Goal: Task Accomplishment & Management: Manage account settings

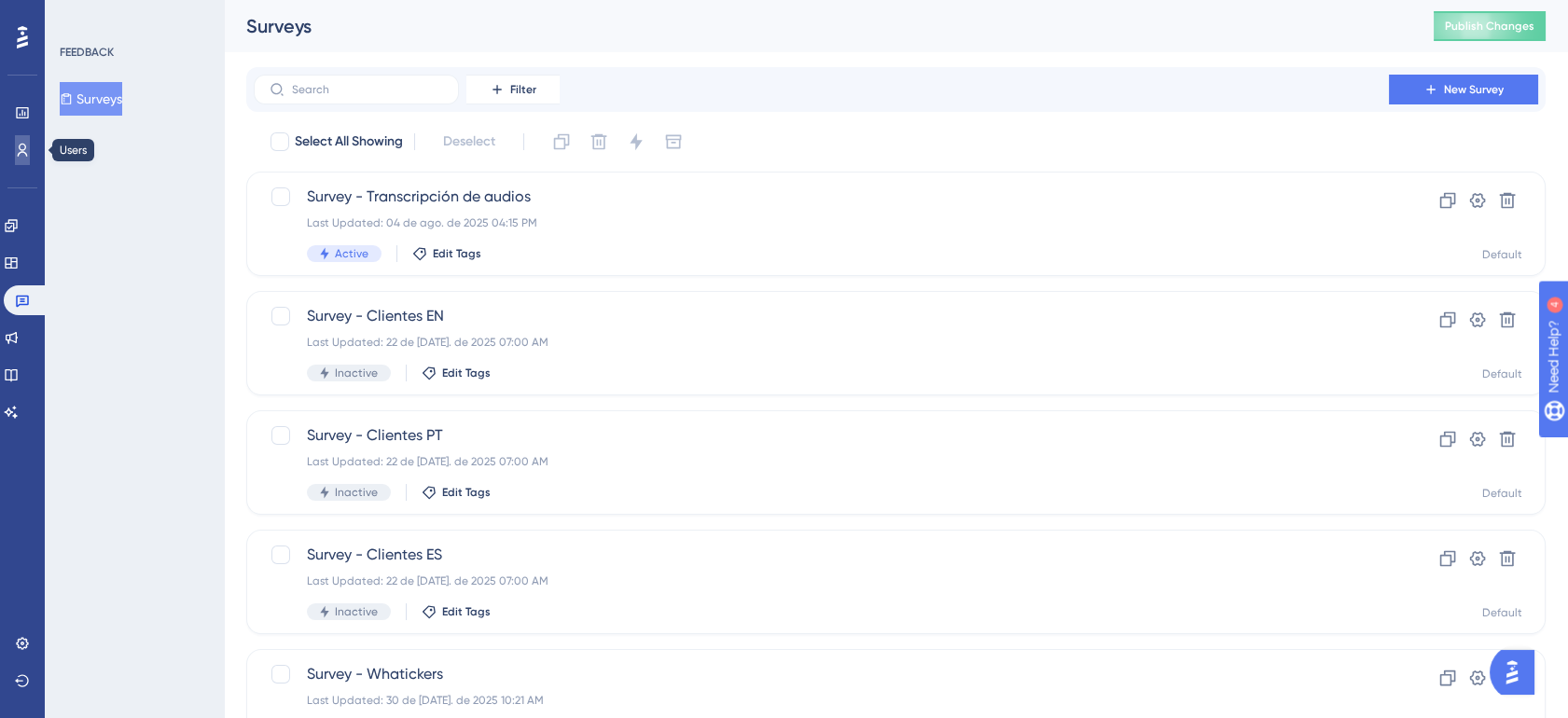
click at [0, 0] on icon at bounding box center [0, 0] width 0 height 0
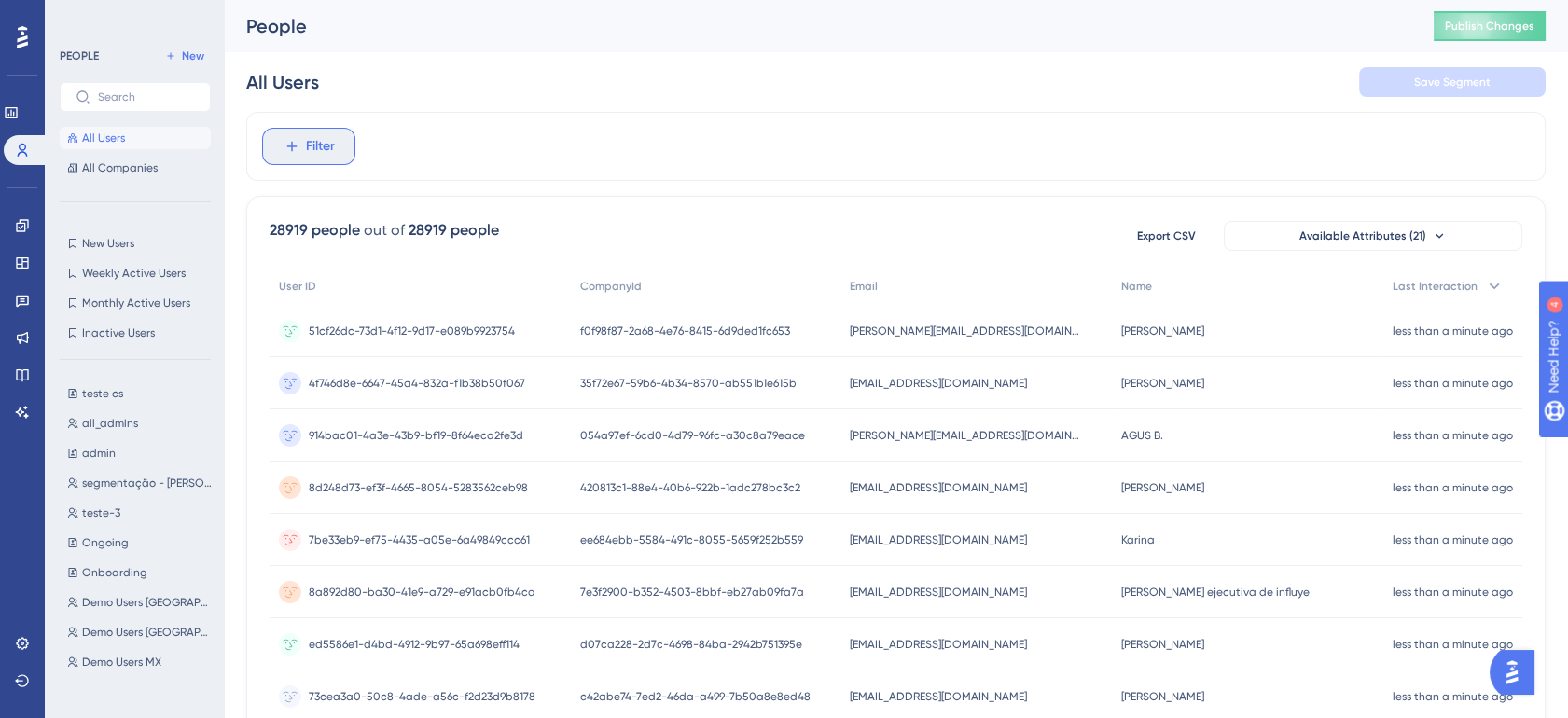
click at [329, 147] on span "Filter" at bounding box center [320, 146] width 29 height 23
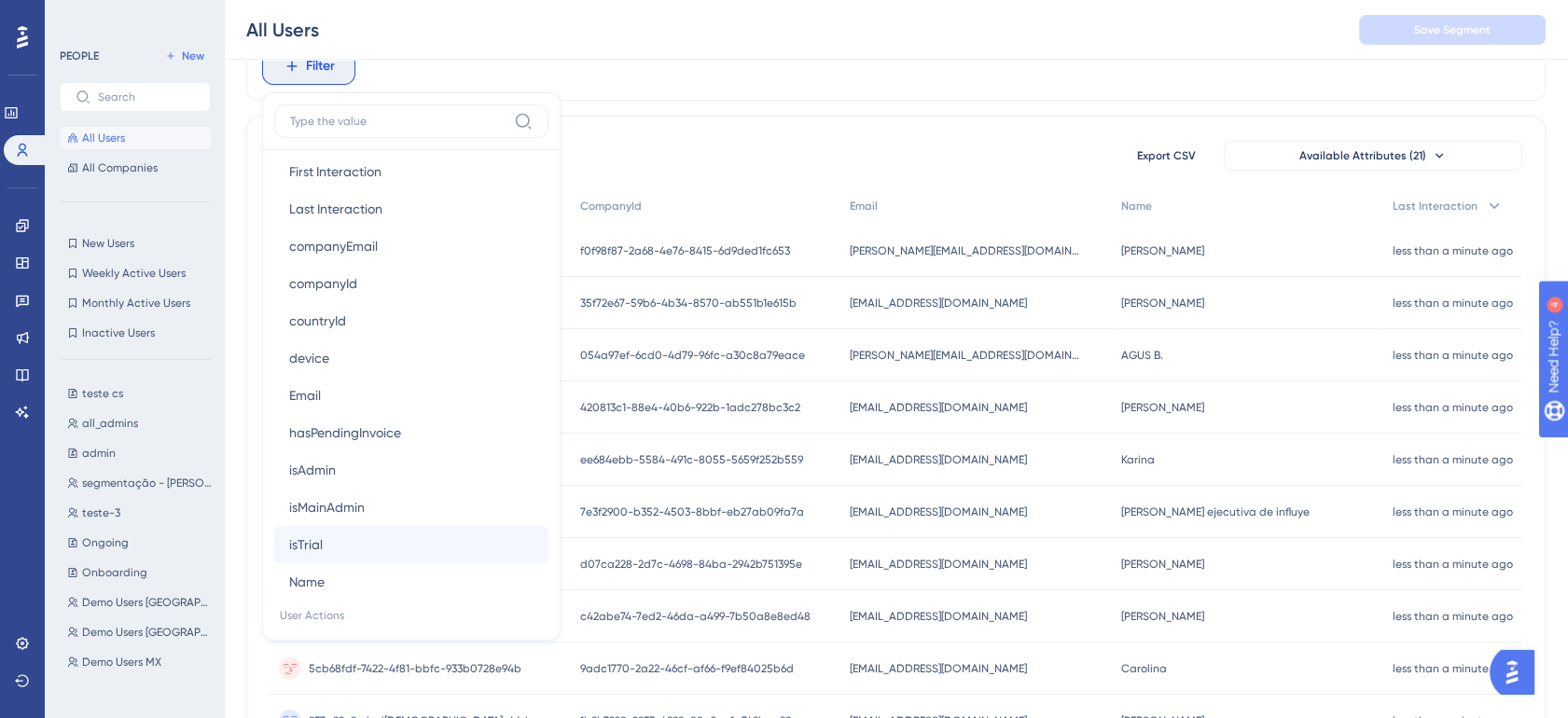
scroll to position [967, 0]
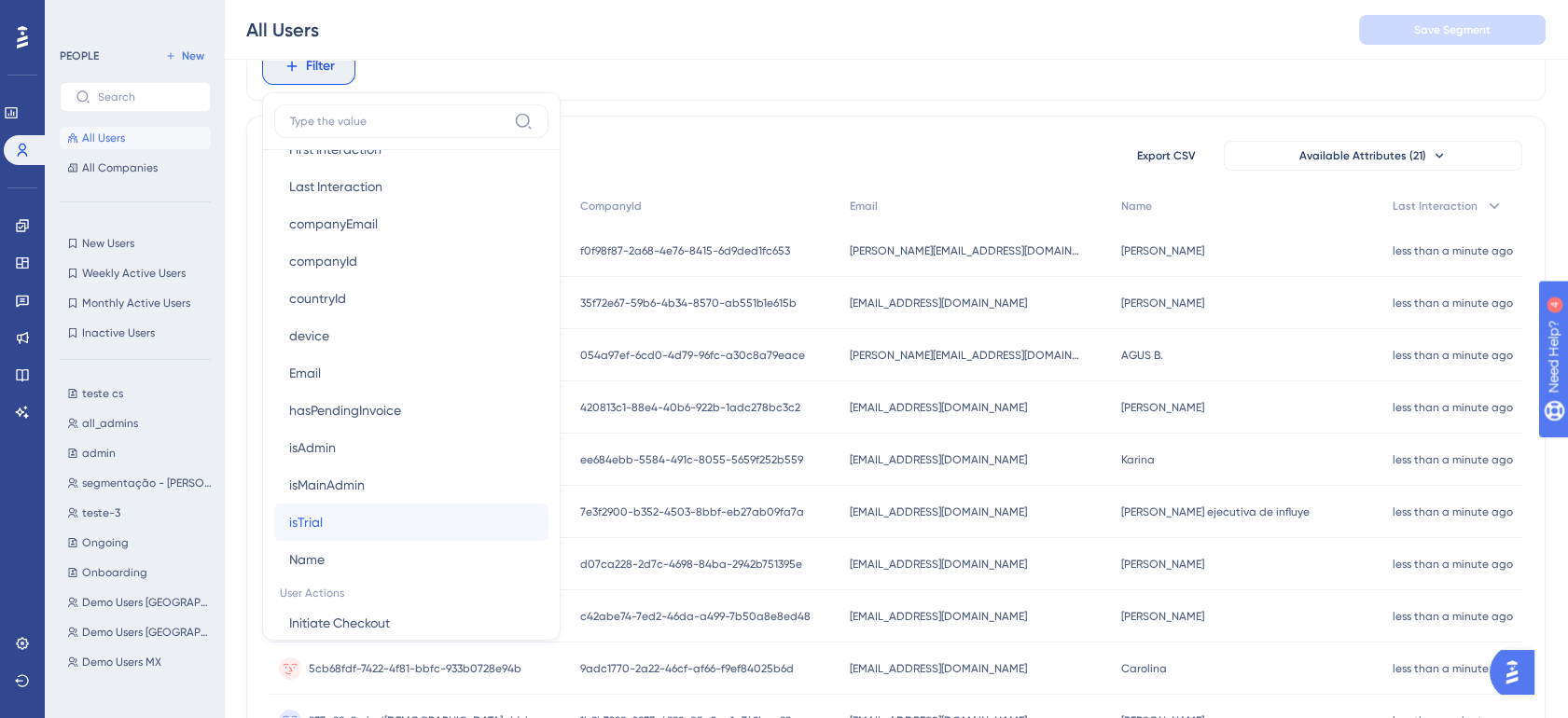
click at [365, 507] on button "isTrial isTrial" at bounding box center [412, 522] width 275 height 38
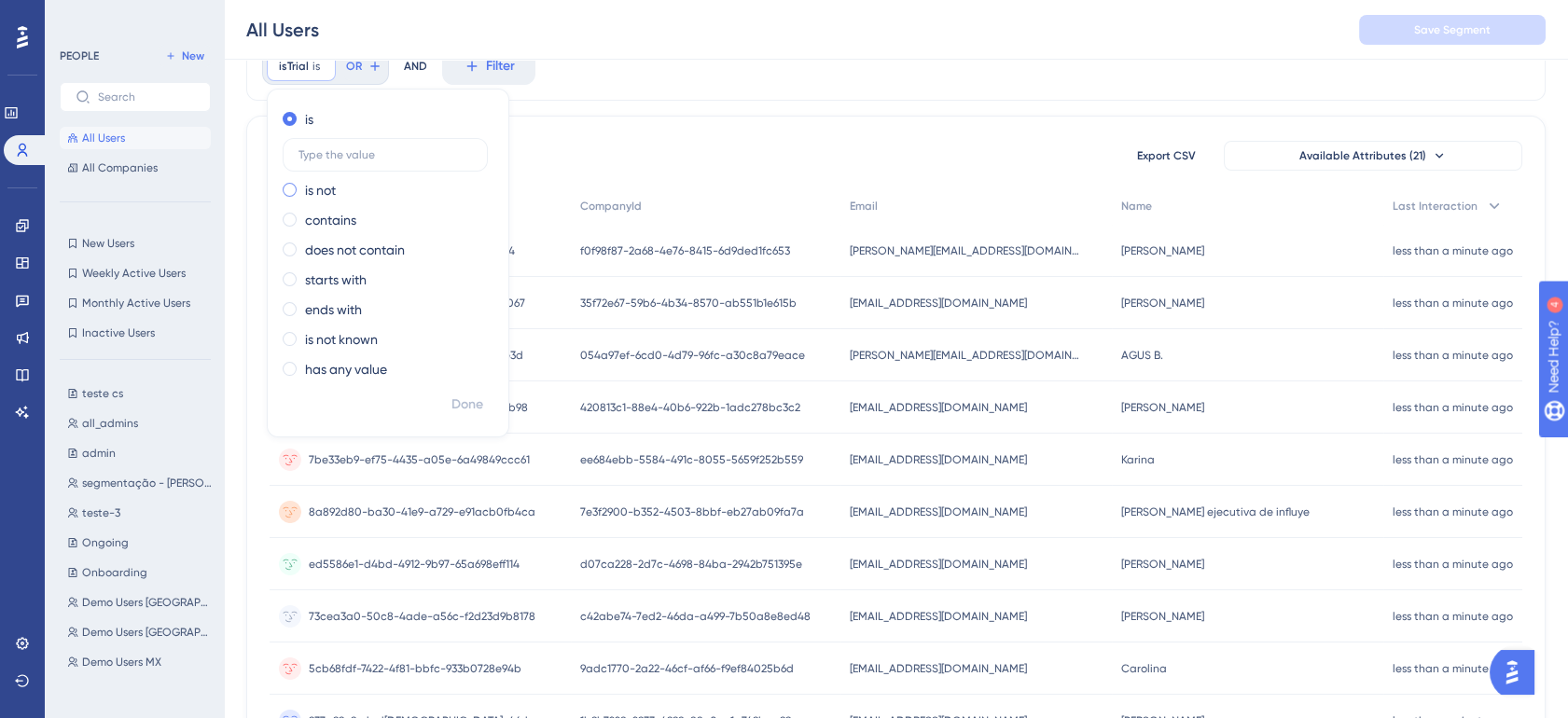
click at [326, 194] on label "is not" at bounding box center [320, 190] width 31 height 23
click at [451, 130] on div "is is not contains does not contain starts with ends with is not known has any …" at bounding box center [388, 246] width 241 height 283
click at [955, 96] on div "isTrial is not Remove is is not contains does not contain starts with ends with…" at bounding box center [895, 66] width 1299 height 69
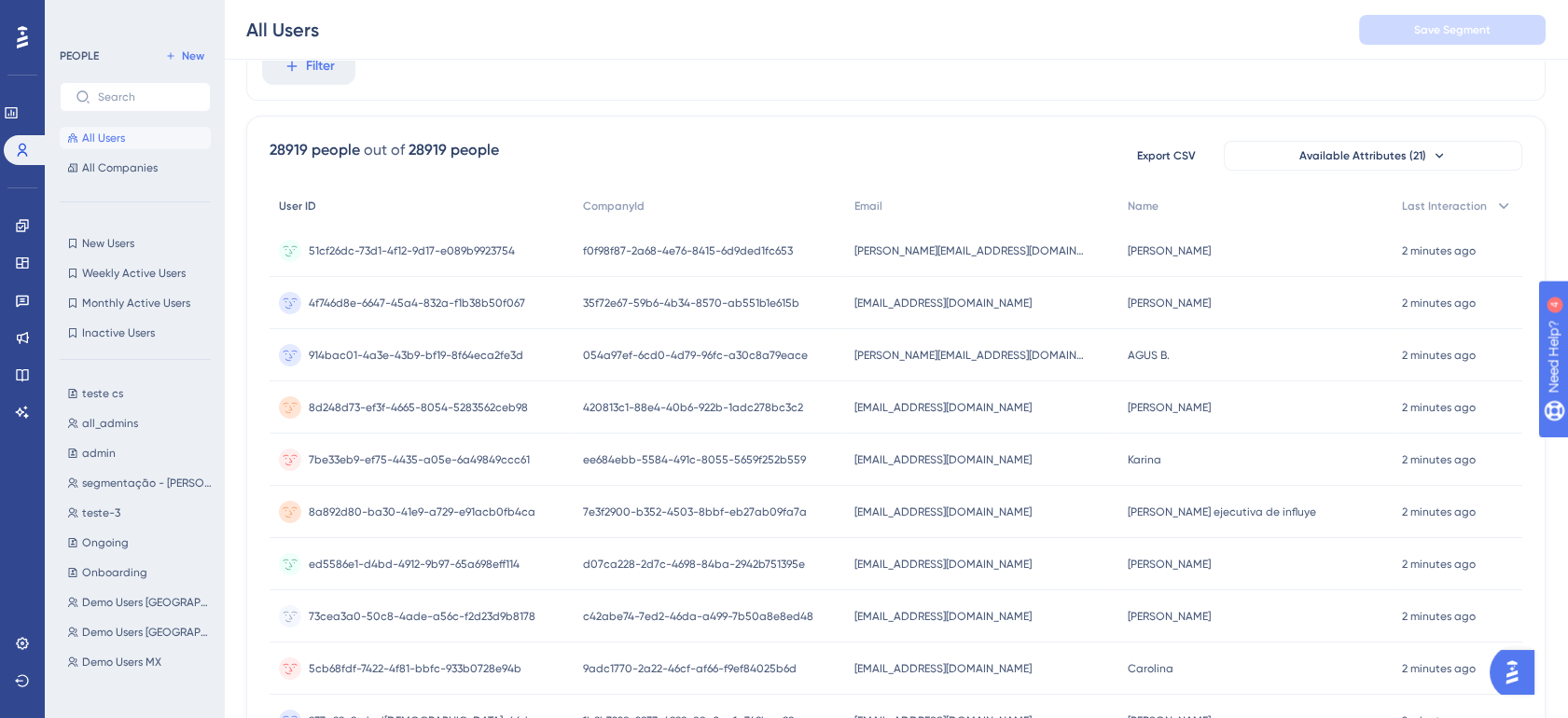
scroll to position [0, 0]
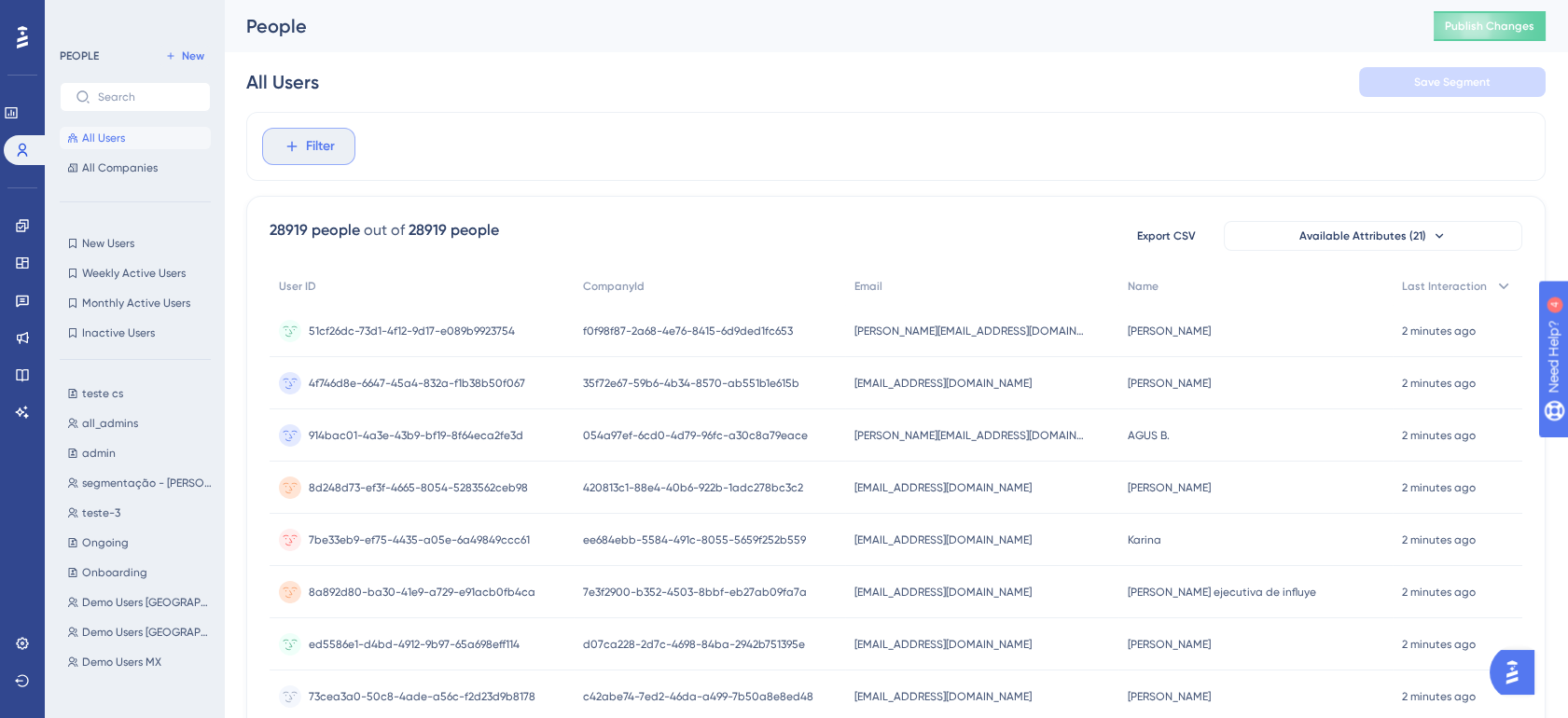
click at [348, 162] on button "Filter" at bounding box center [308, 146] width 93 height 38
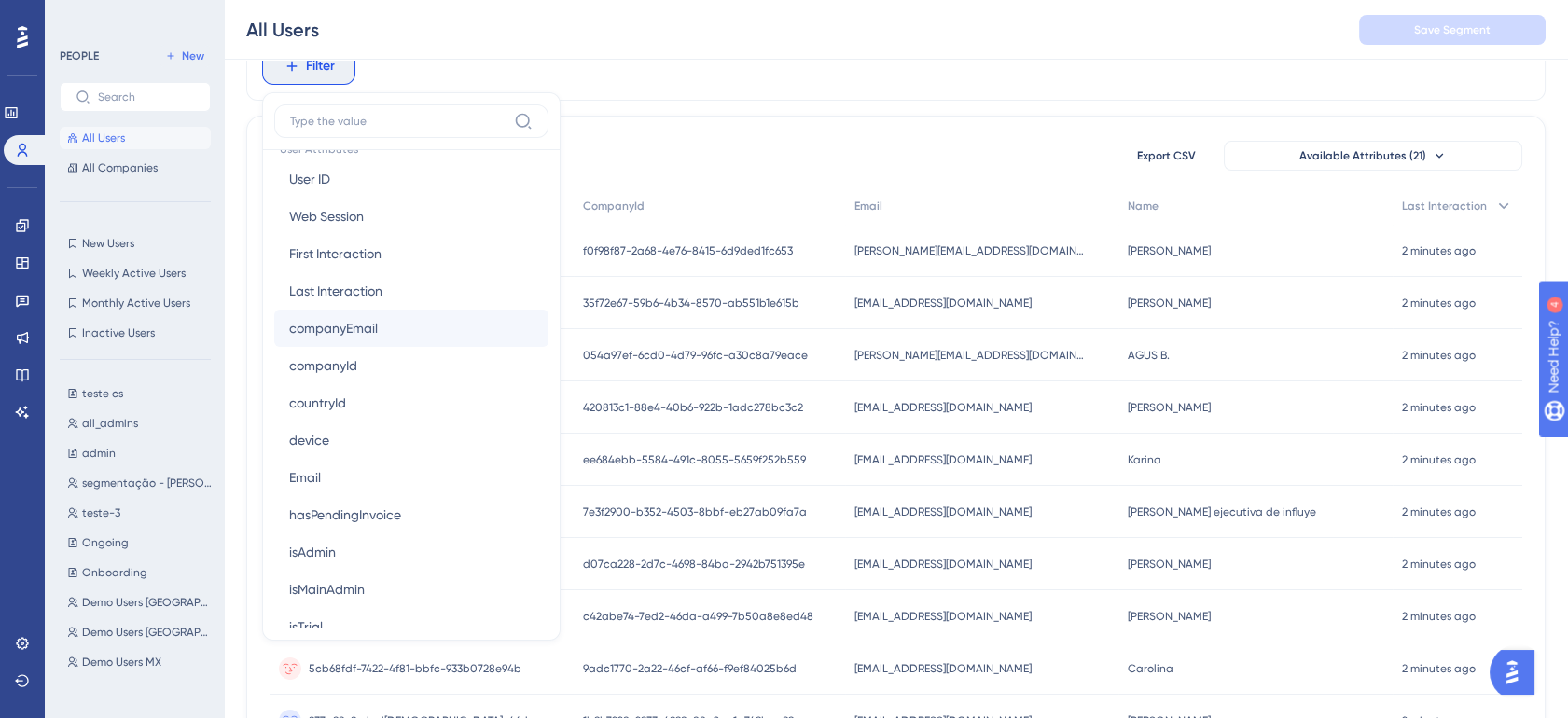
scroll to position [863, 0]
click at [355, 254] on span "First Interaction" at bounding box center [335, 253] width 92 height 23
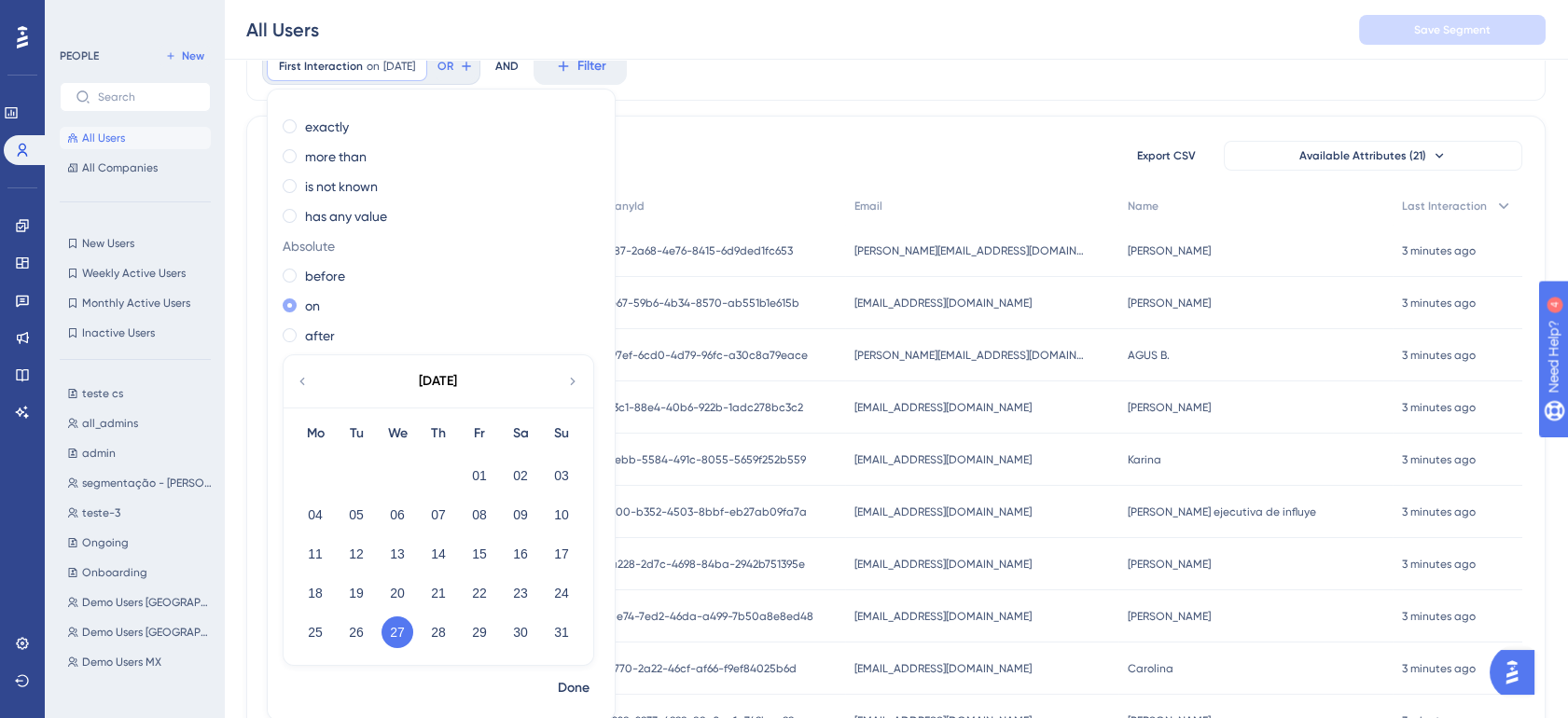
scroll to position [0, 0]
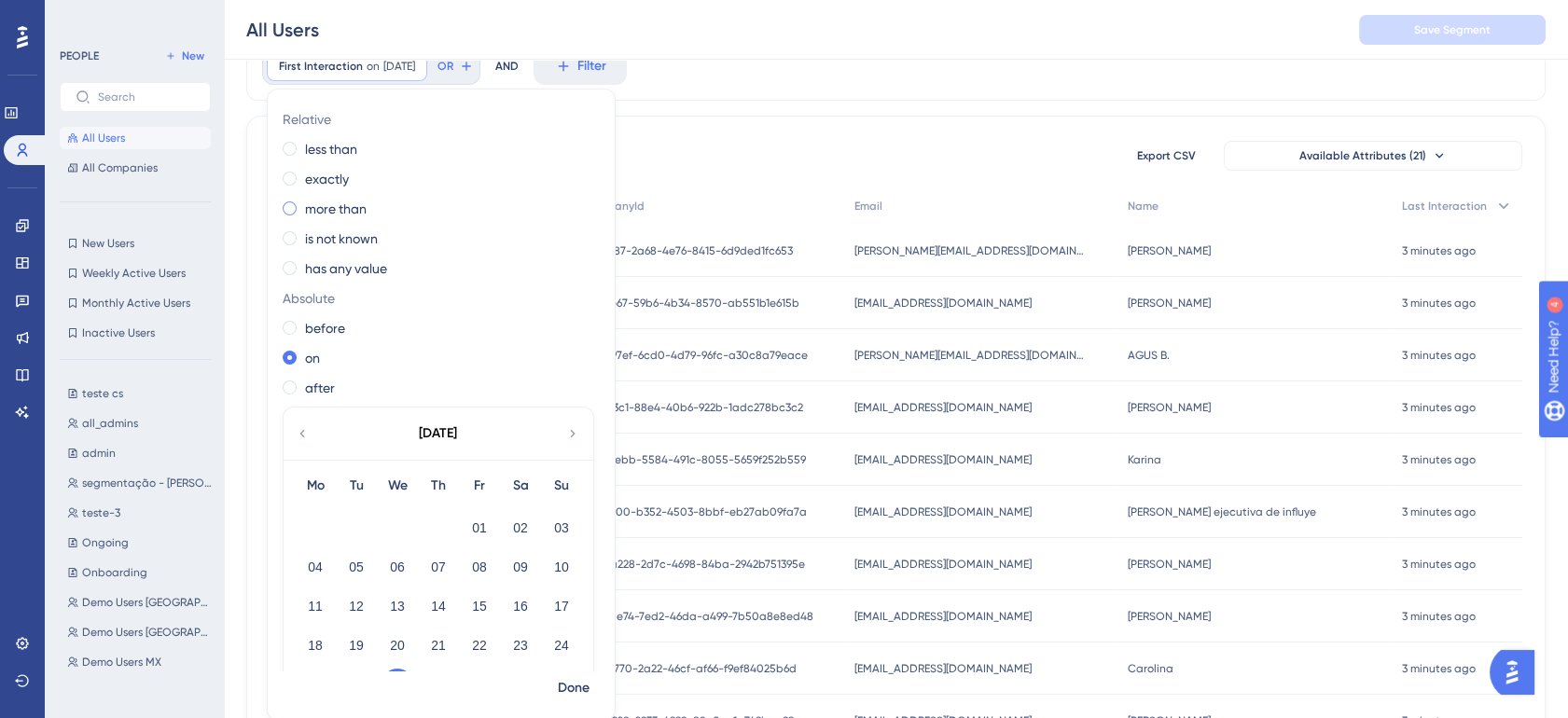
click at [342, 204] on label "more than" at bounding box center [336, 208] width 61 height 23
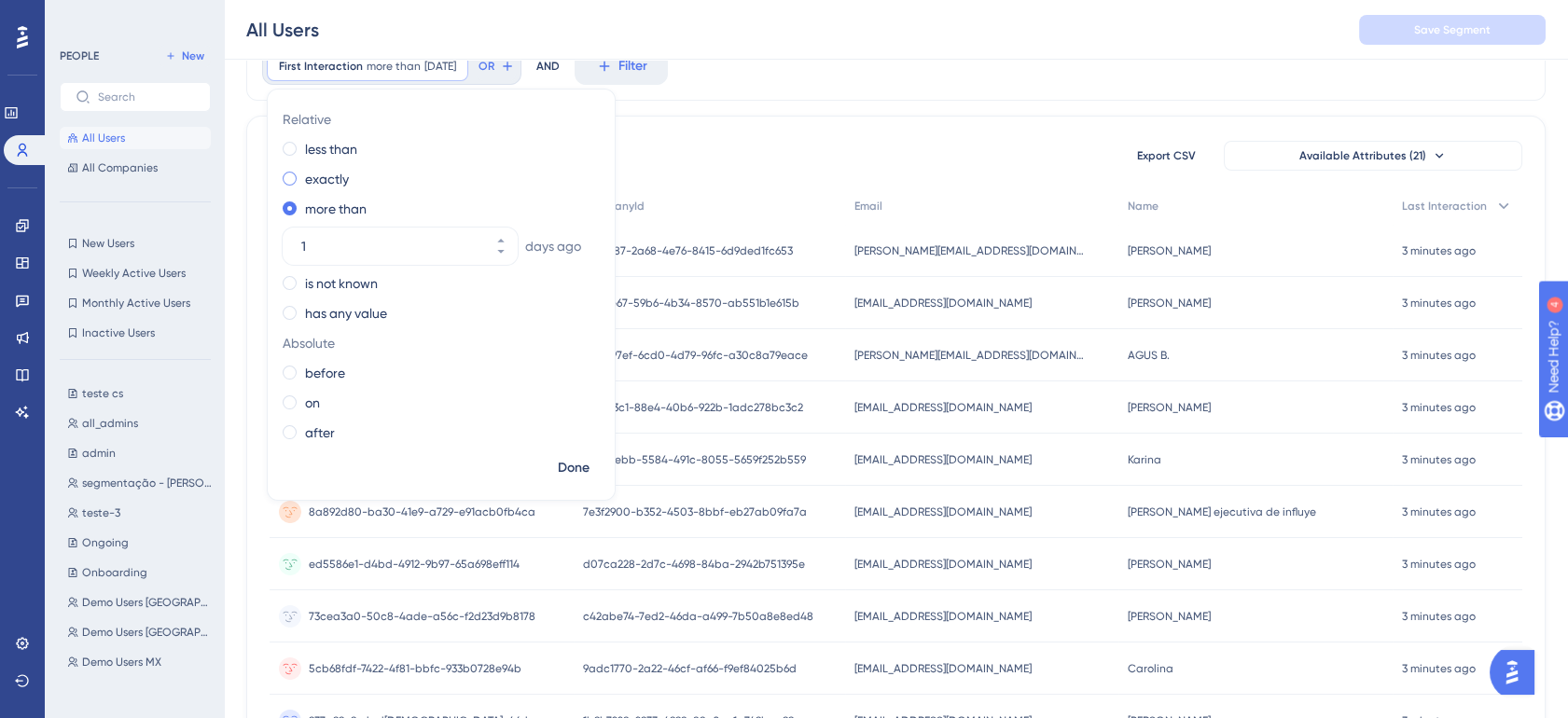
click at [310, 168] on label "exactly" at bounding box center [327, 179] width 43 height 23
click at [309, 149] on label "less than" at bounding box center [331, 149] width 52 height 23
click at [325, 226] on label "exactly" at bounding box center [327, 223] width 43 height 23
click at [324, 257] on label "more than" at bounding box center [336, 254] width 61 height 23
click at [327, 279] on label "is not known" at bounding box center [342, 283] width 73 height 23
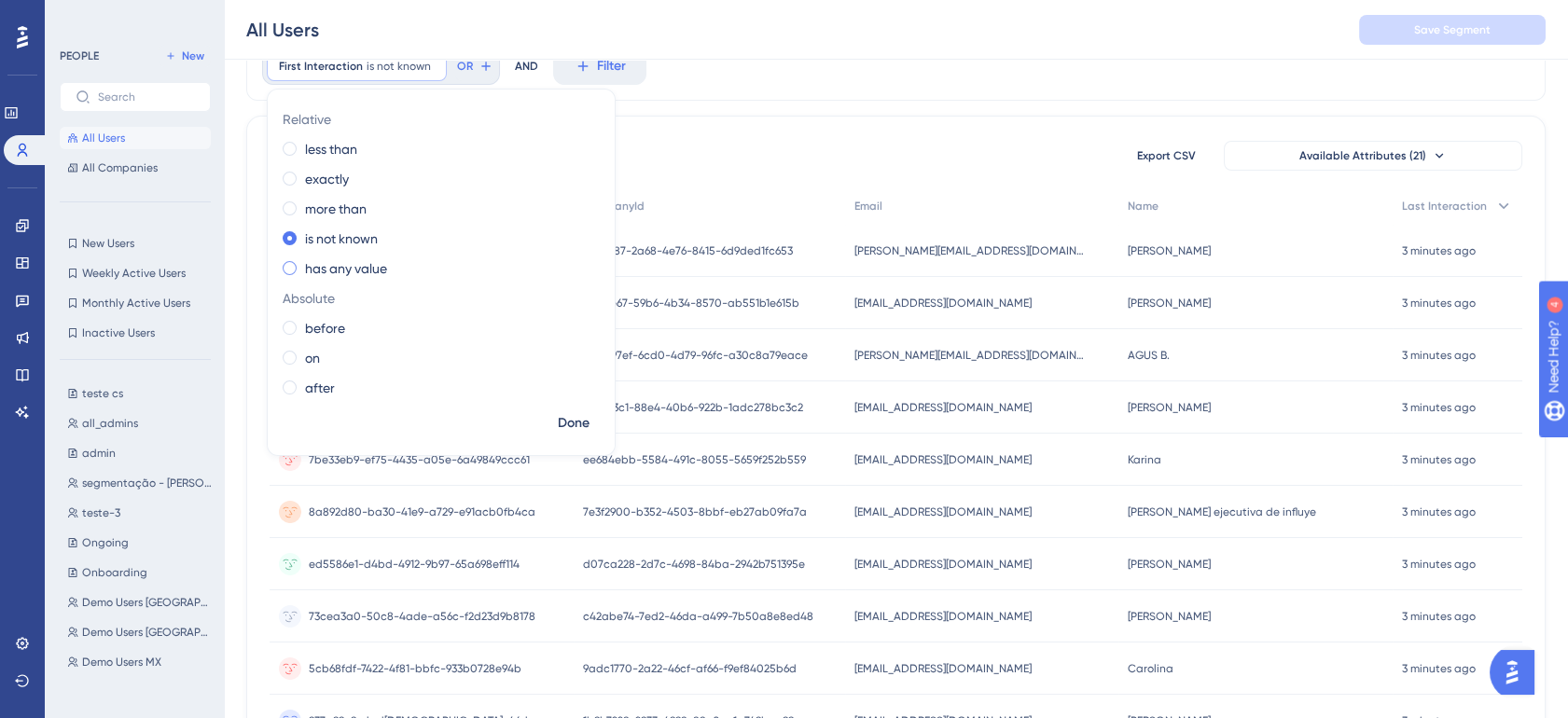
click at [335, 269] on label "has any value" at bounding box center [346, 269] width 82 height 23
click at [324, 234] on label "is not known" at bounding box center [342, 238] width 73 height 23
click at [324, 151] on label "less than" at bounding box center [331, 149] width 52 height 23
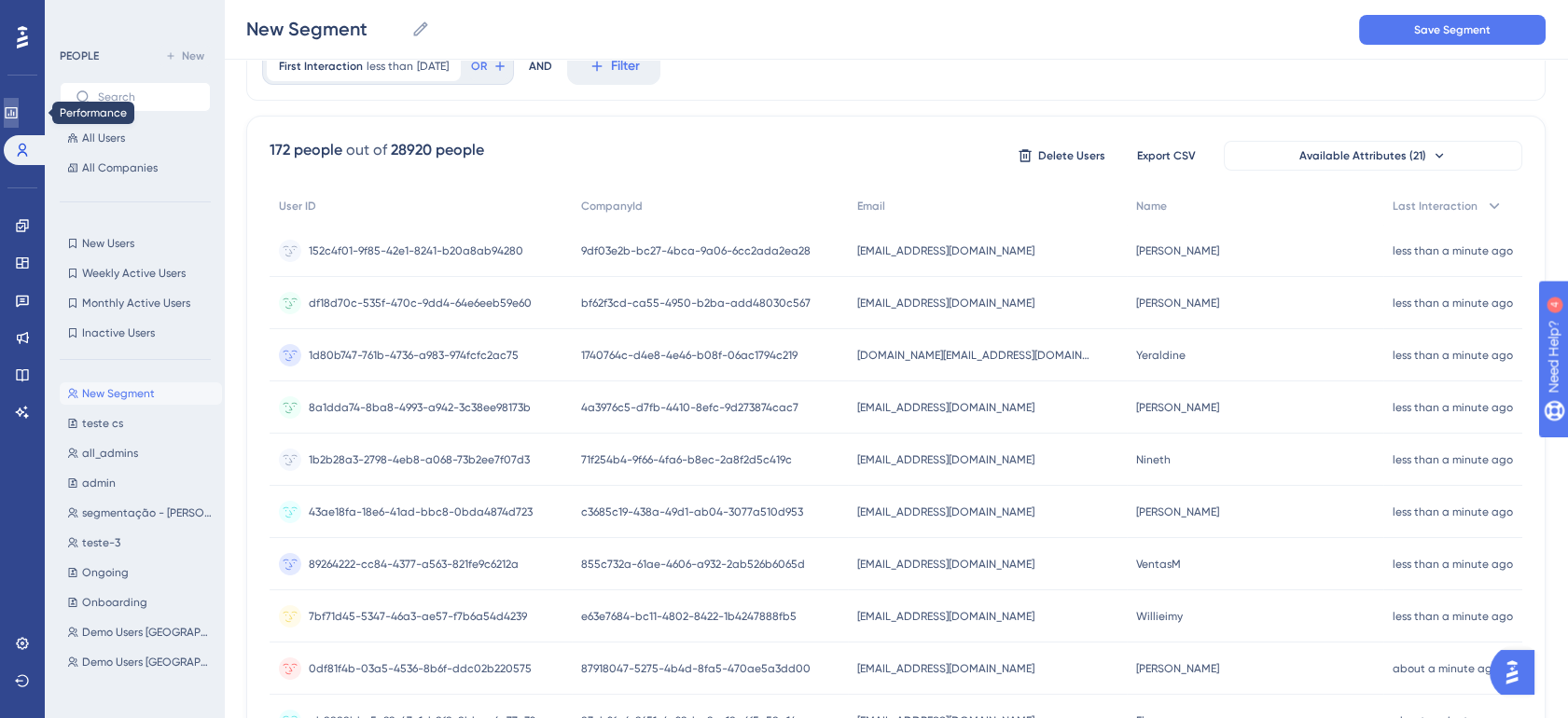
click at [0, 0] on icon at bounding box center [0, 0] width 0 height 0
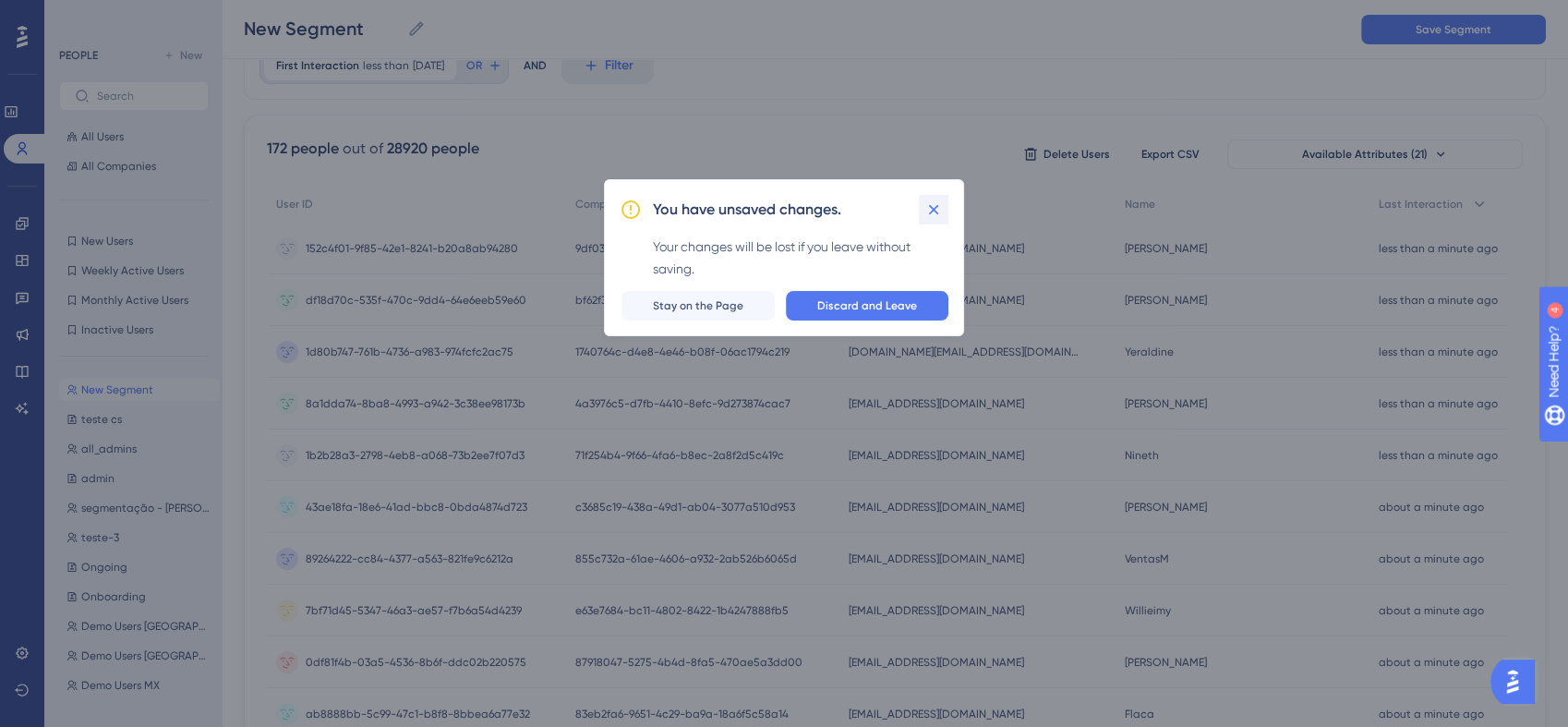
click at [935, 202] on icon at bounding box center [933, 209] width 19 height 19
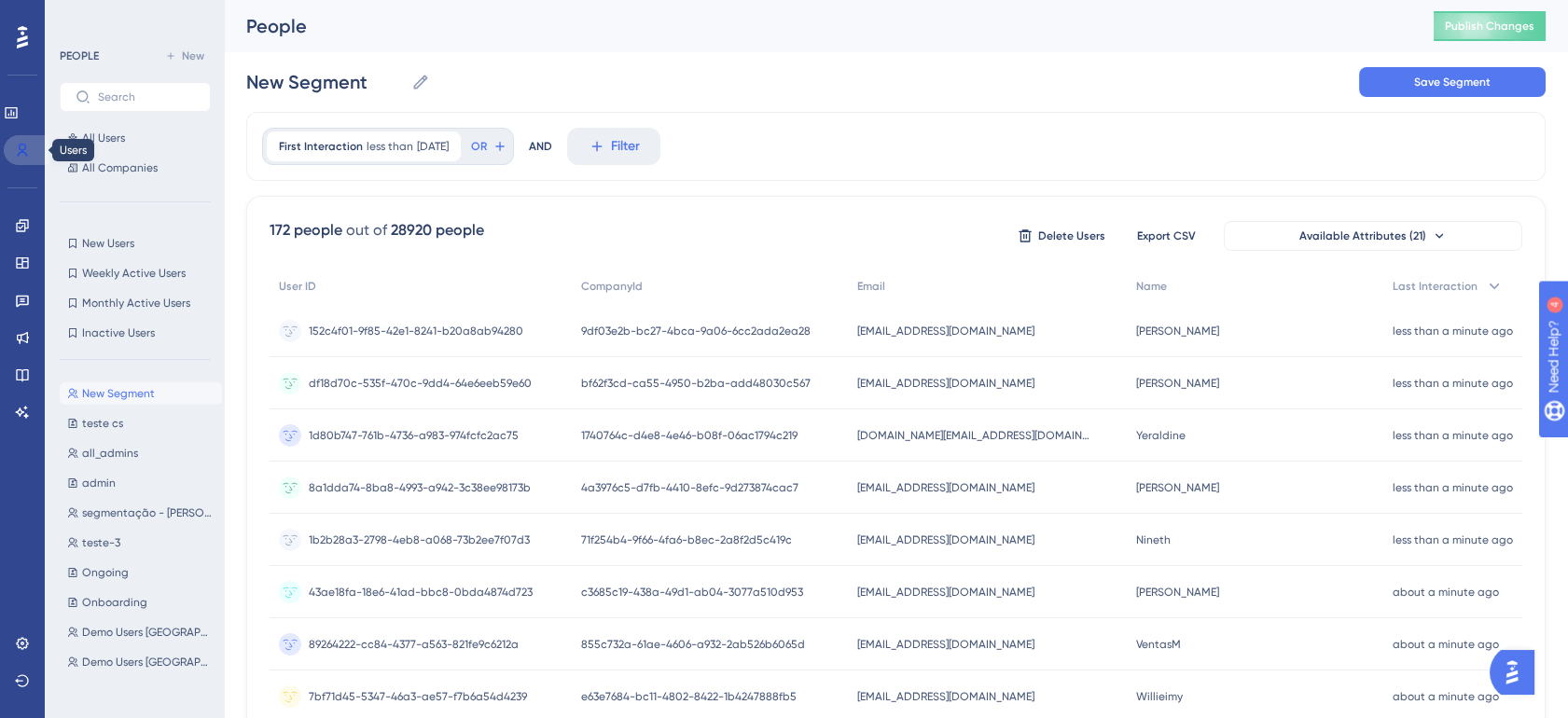
click at [0, 0] on icon at bounding box center [0, 0] width 0 height 0
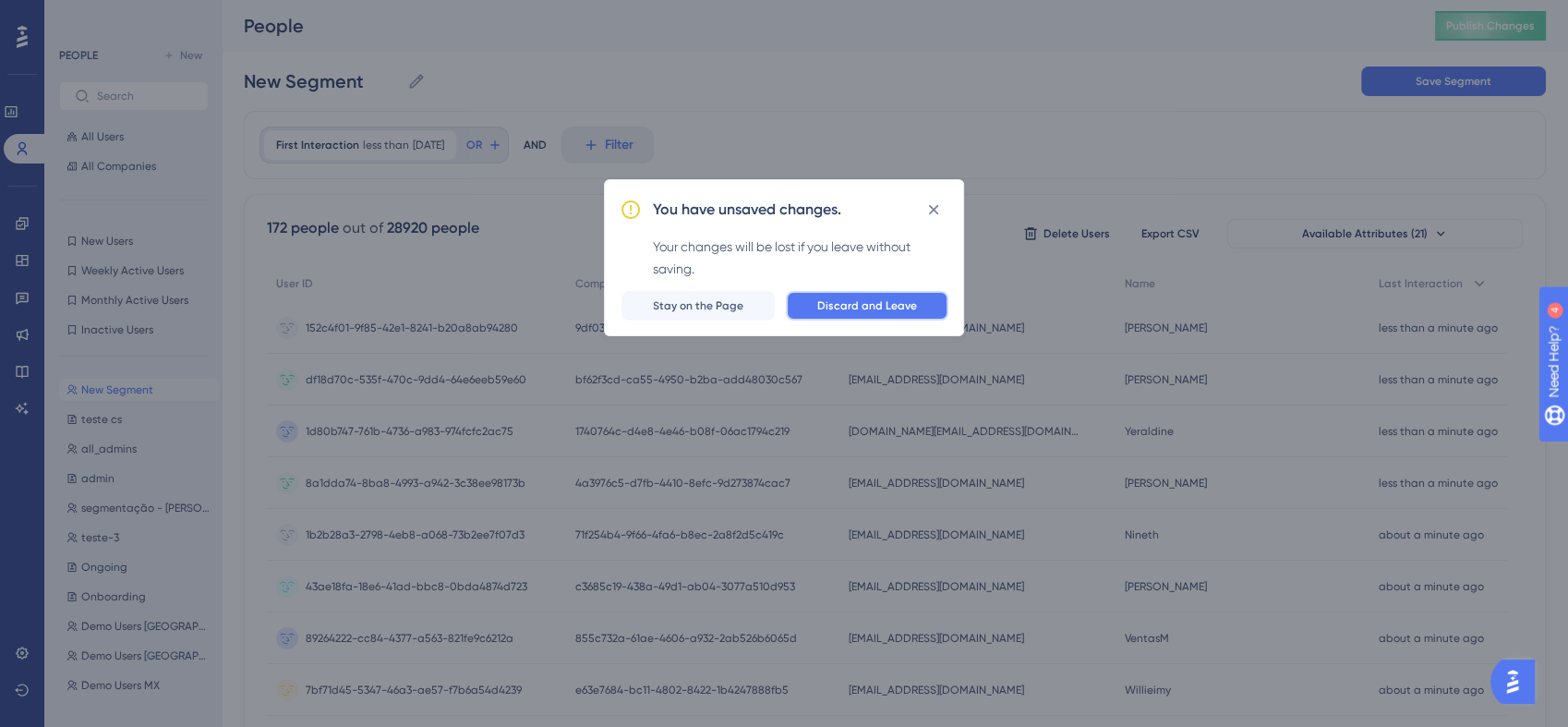
click at [850, 301] on span "Discard and Leave" at bounding box center [868, 305] width 100 height 15
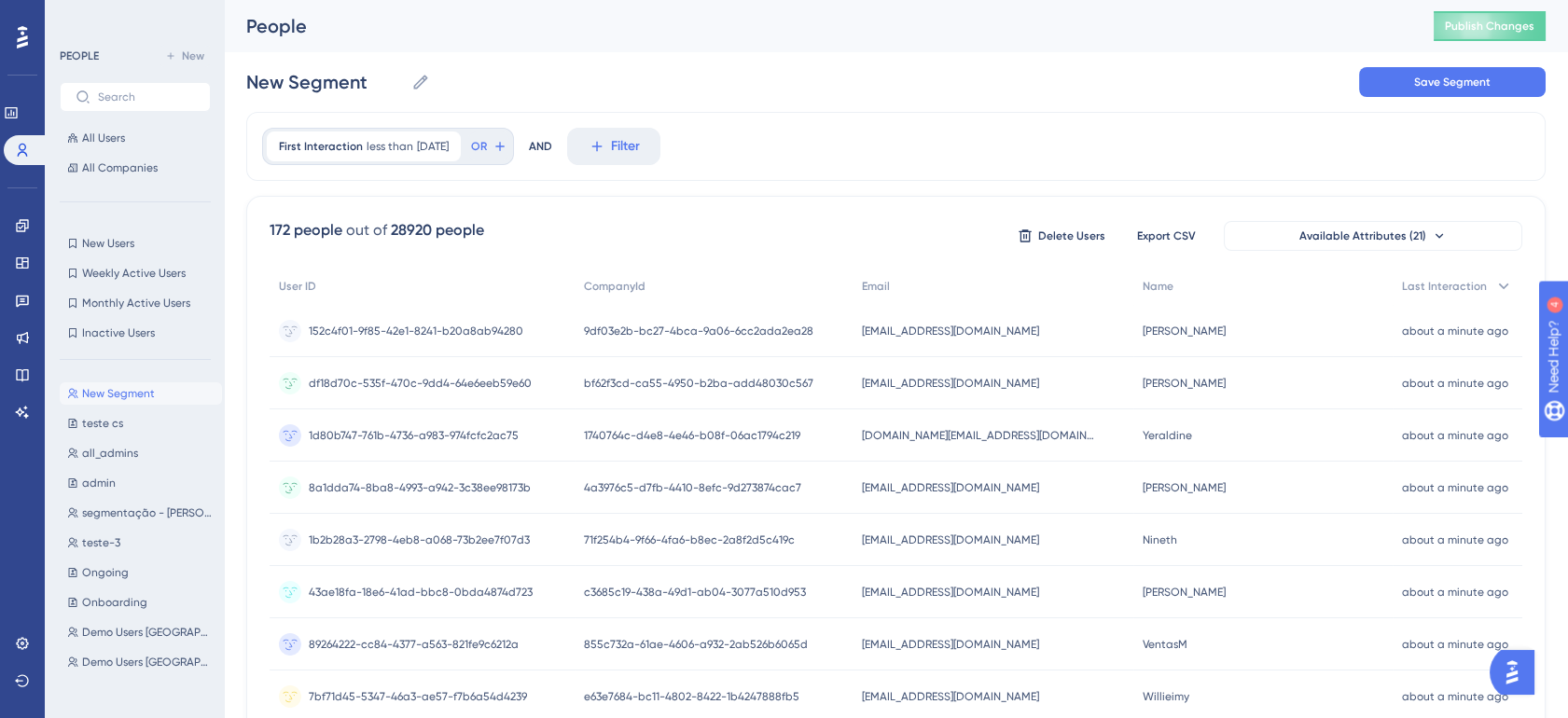
drag, startPoint x: 27, startPoint y: 231, endPoint x: 35, endPoint y: 223, distance: 11.3
click at [27, 231] on icon at bounding box center [22, 225] width 15 height 15
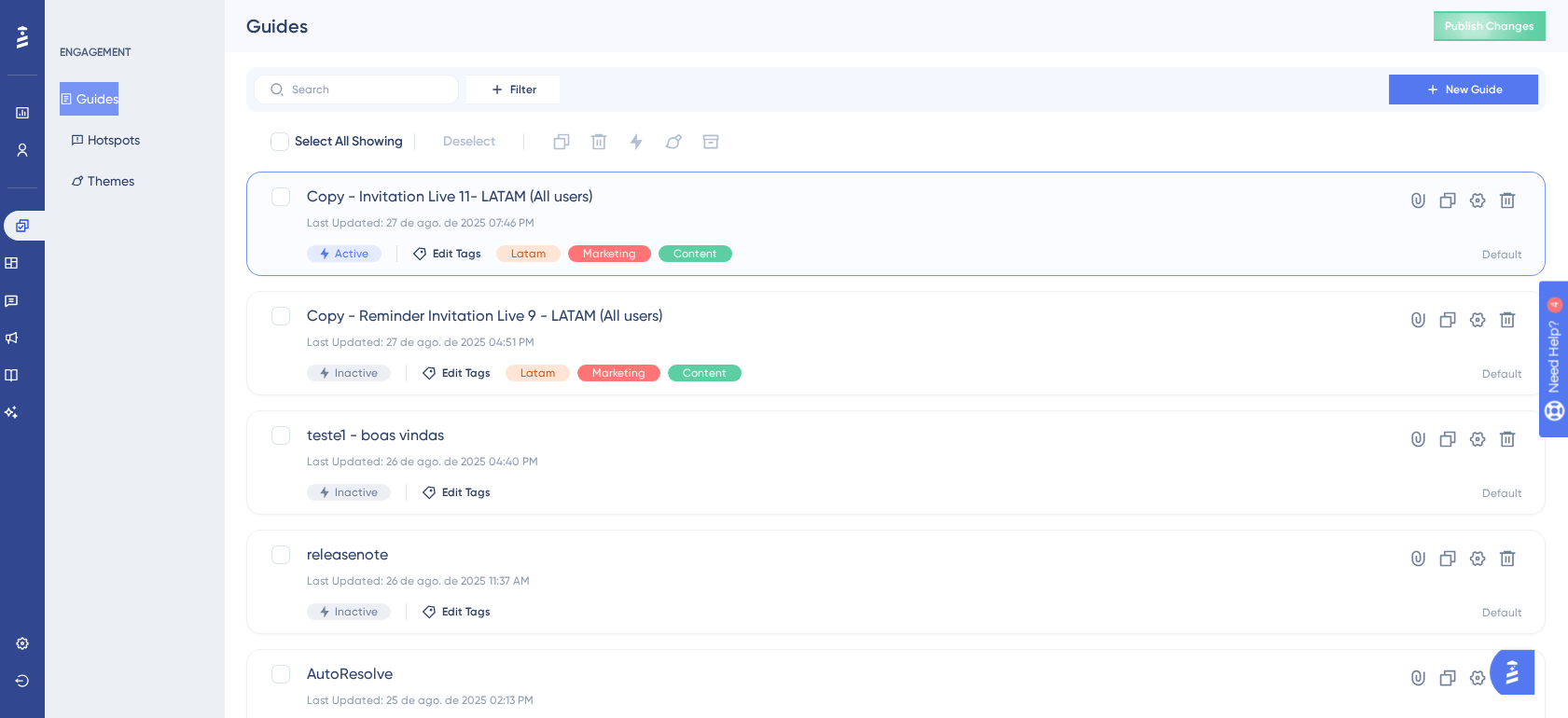
click at [955, 217] on div "Last Updated: 27 de ago. de 2025 07:46 PM" at bounding box center [822, 222] width 1030 height 15
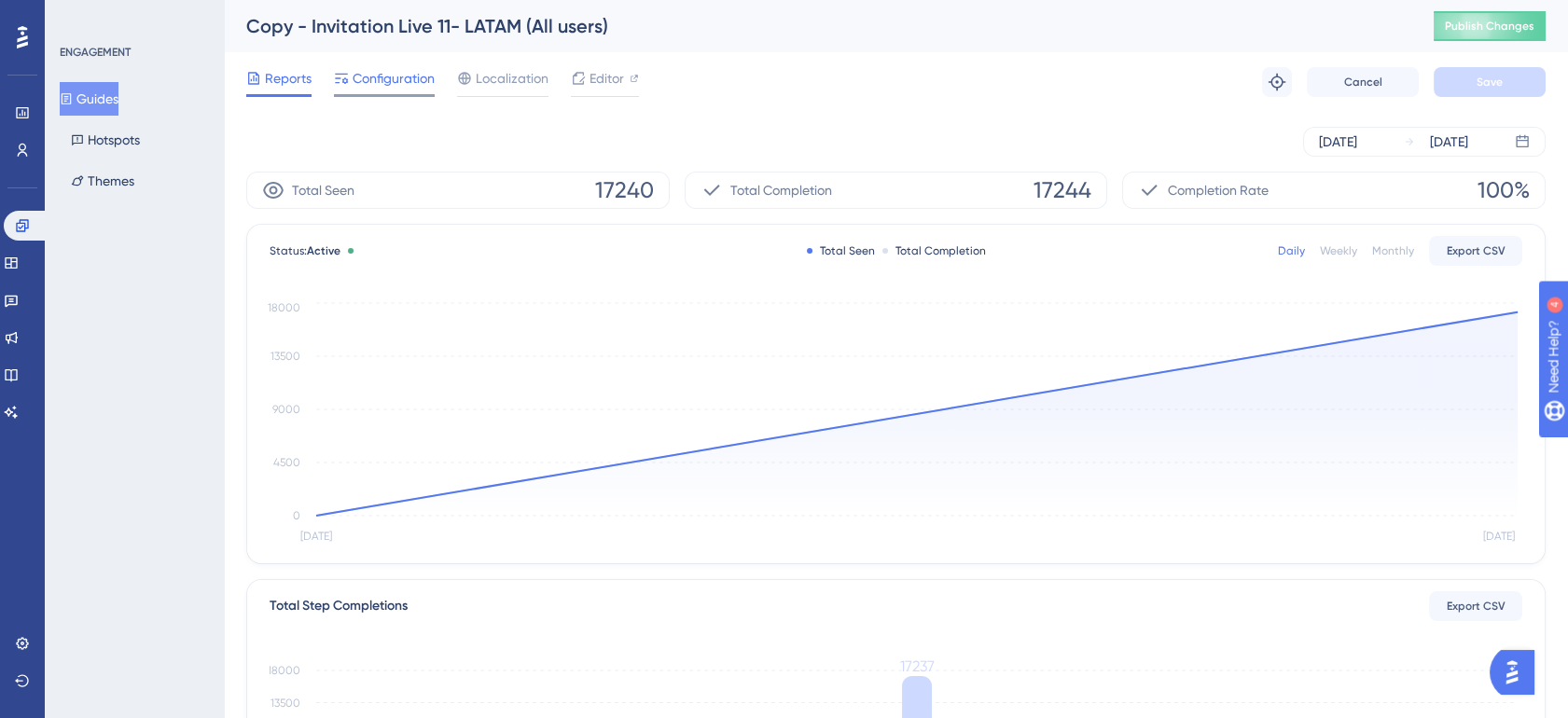
click at [371, 68] on span "Configuration" at bounding box center [393, 78] width 82 height 23
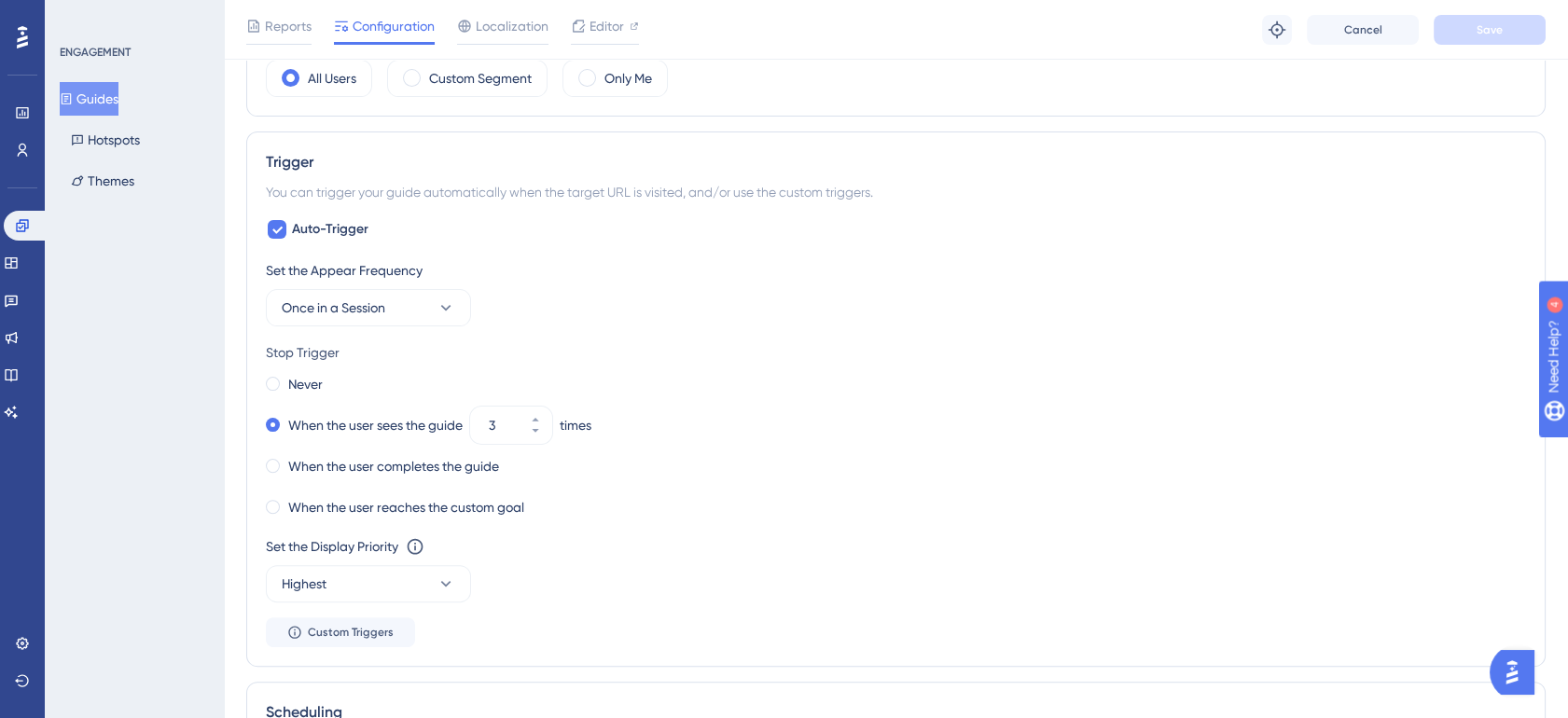
scroll to position [1347, 0]
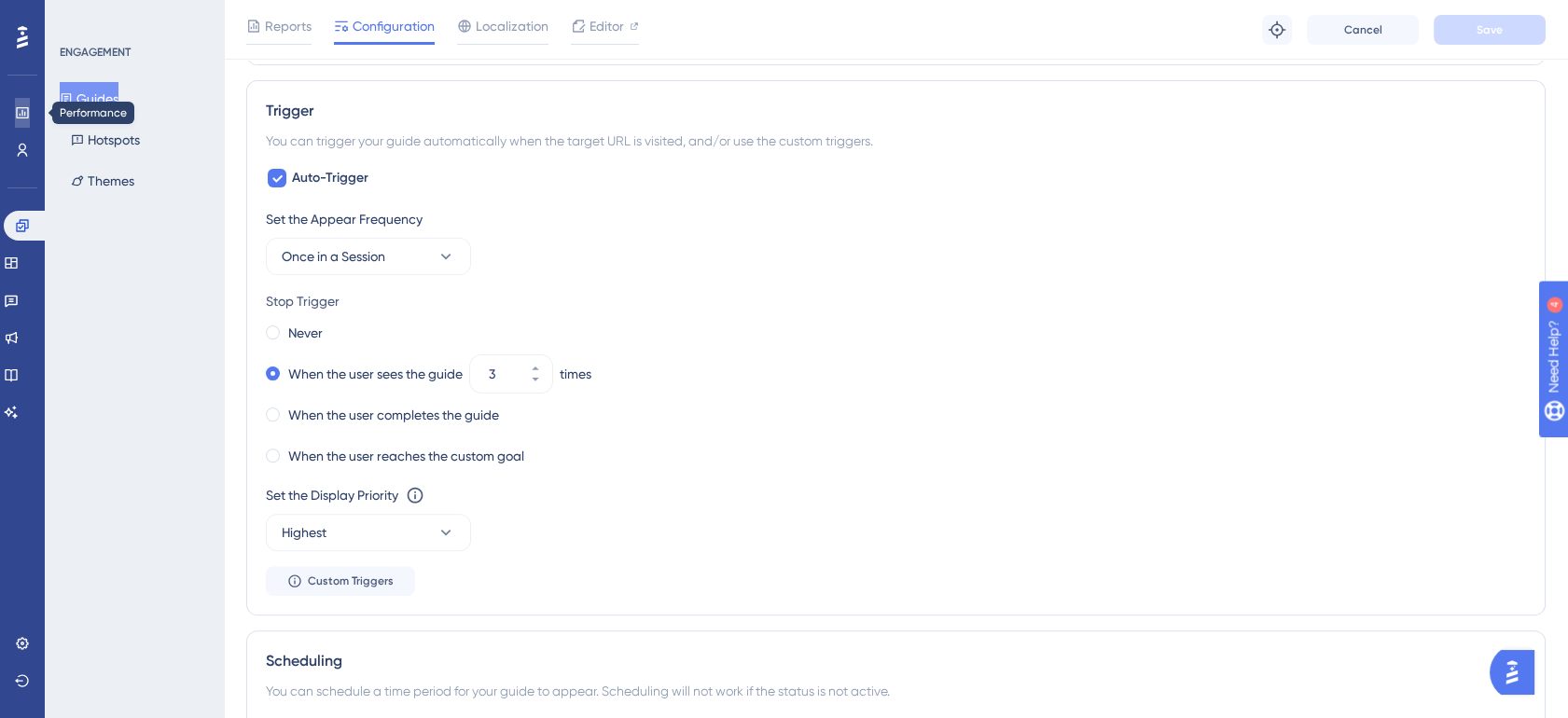
click at [0, 0] on link at bounding box center [0, 0] width 0 height 0
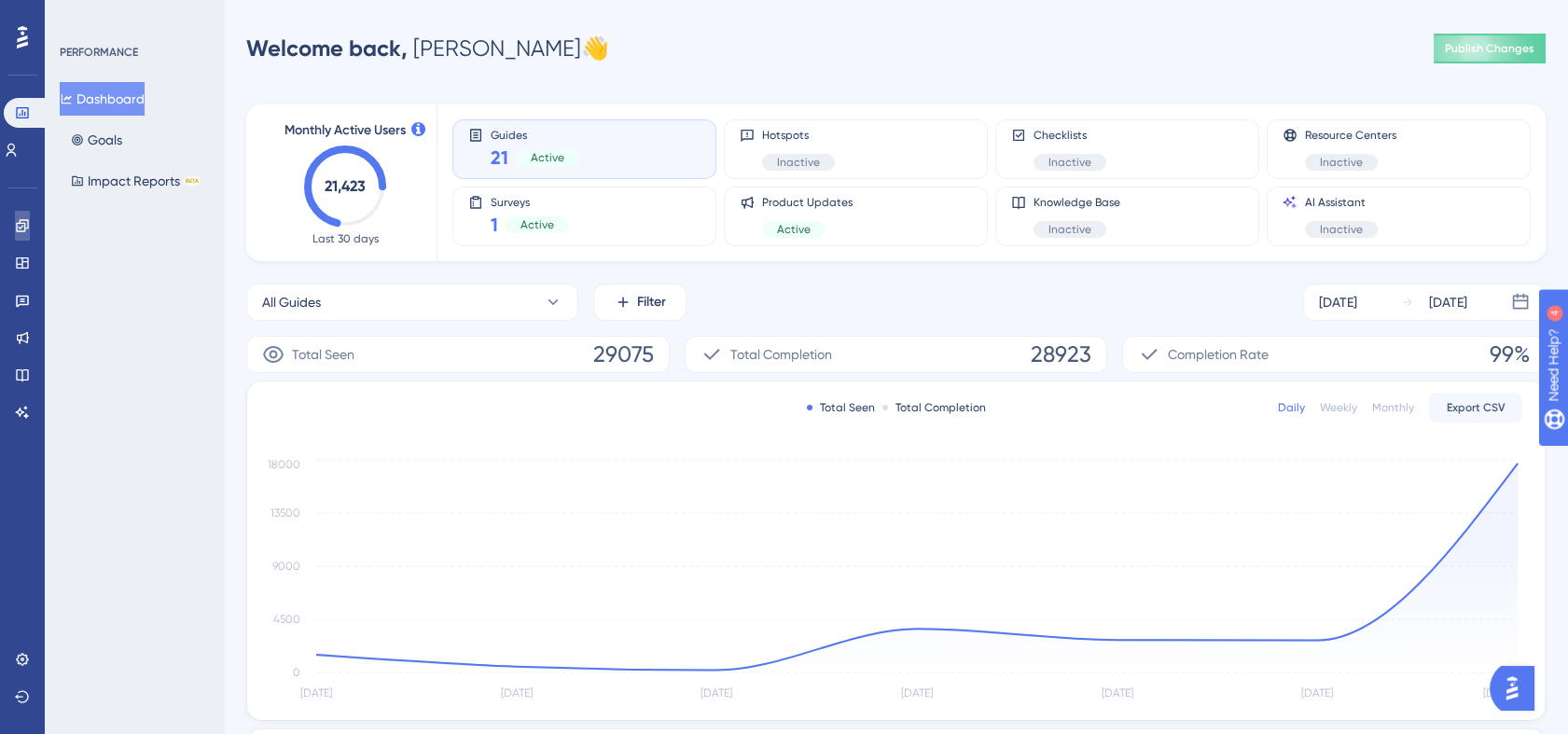
click at [25, 231] on icon at bounding box center [22, 225] width 15 height 15
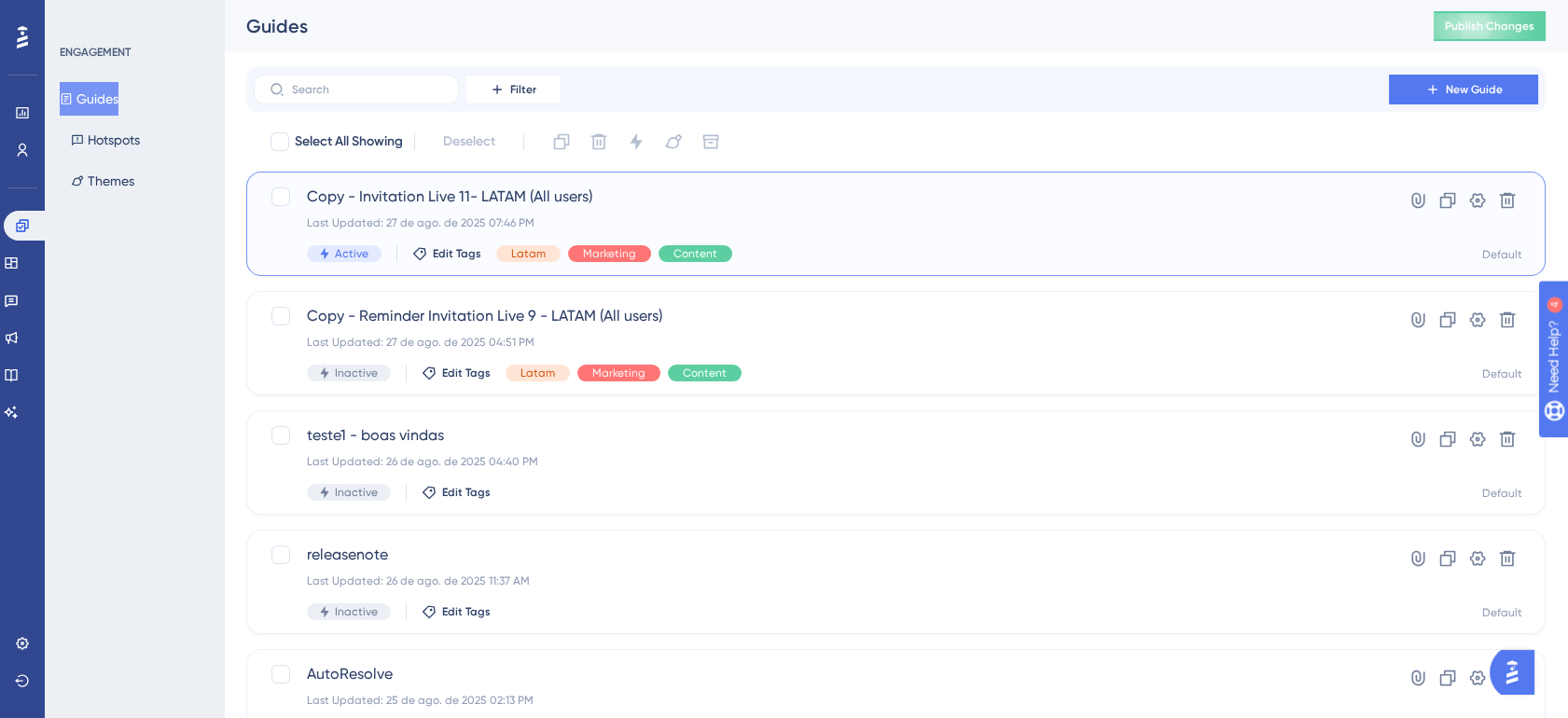
click at [905, 201] on span "Copy - Invitation Live 11- LATAM (All users)" at bounding box center [822, 197] width 1030 height 23
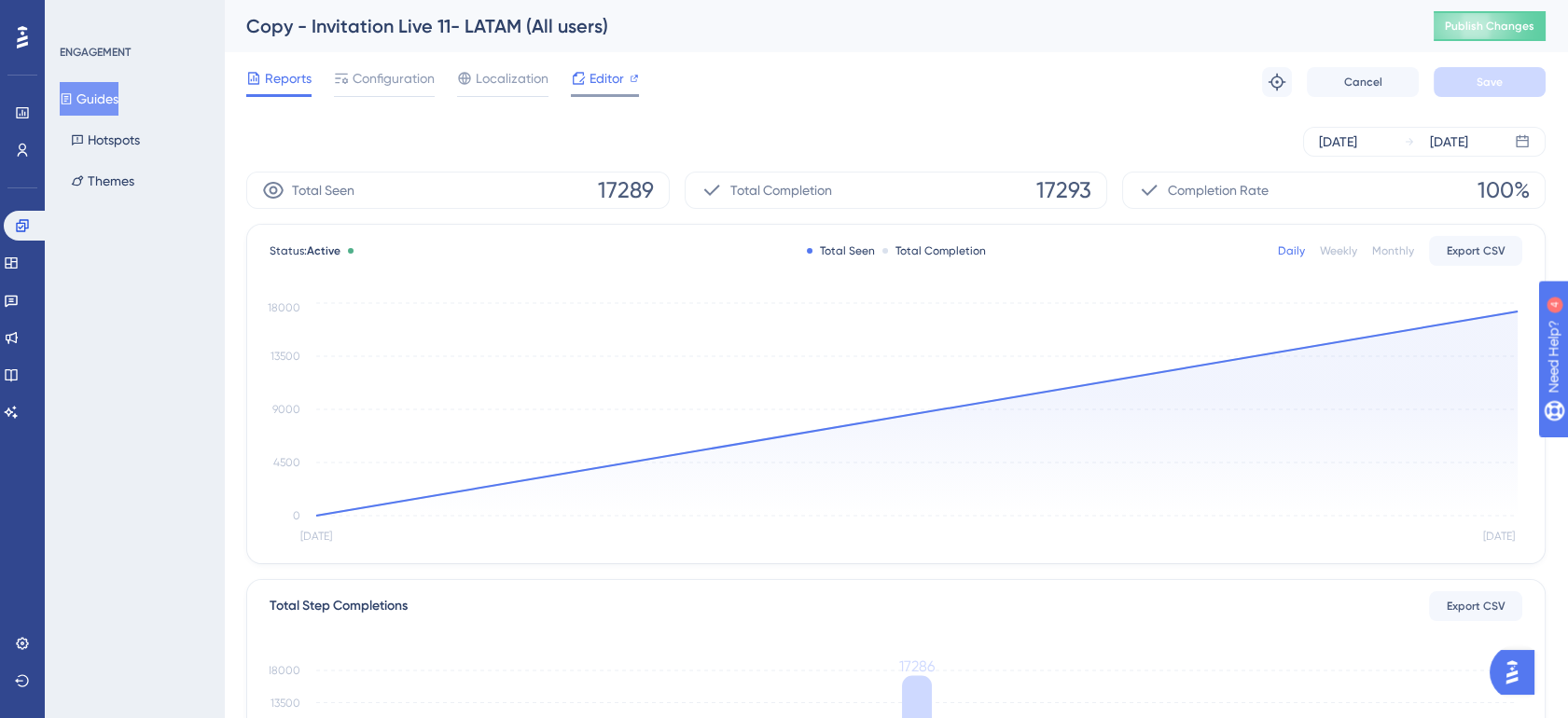
click at [629, 75] on icon at bounding box center [633, 78] width 9 height 9
click at [22, 633] on link at bounding box center [22, 643] width 15 height 30
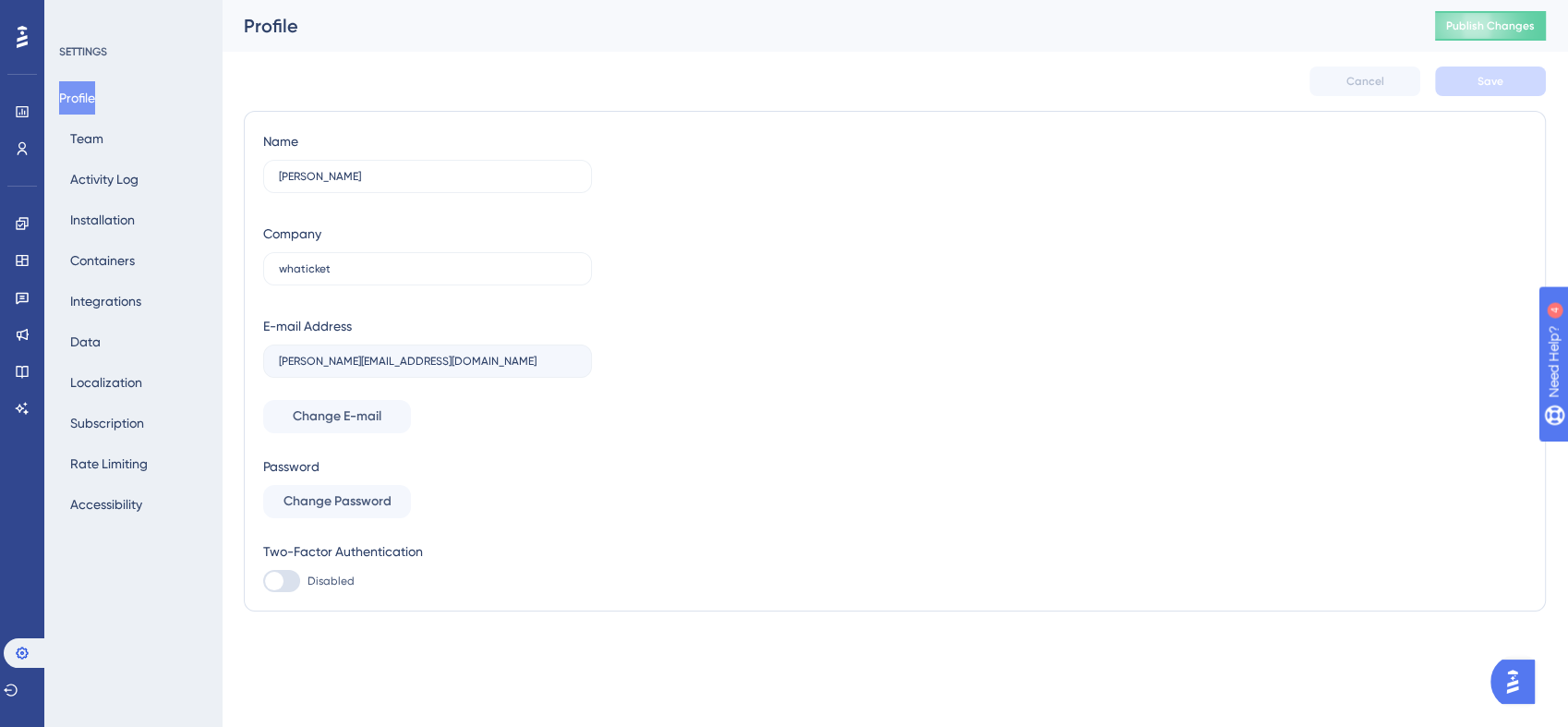
click at [113, 141] on div "Profile Team Activity Log Installation Containers Integrations Data Localizatio…" at bounding box center [133, 301] width 150 height 440
click at [94, 142] on button "Team" at bounding box center [86, 139] width 56 height 33
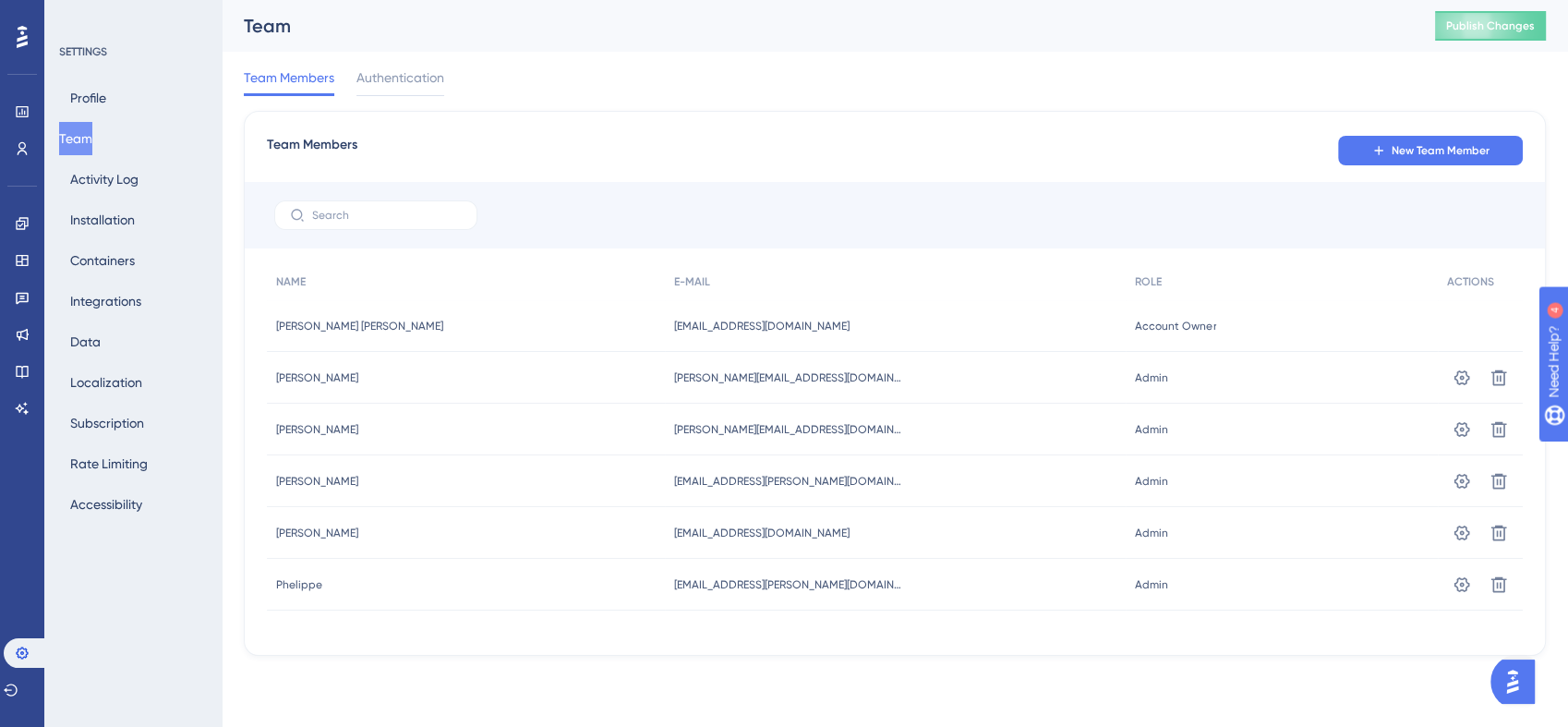
click at [722, 325] on span "hola@whaticket.com" at bounding box center [761, 326] width 175 height 15
click at [1508, 376] on button at bounding box center [1500, 378] width 29 height 29
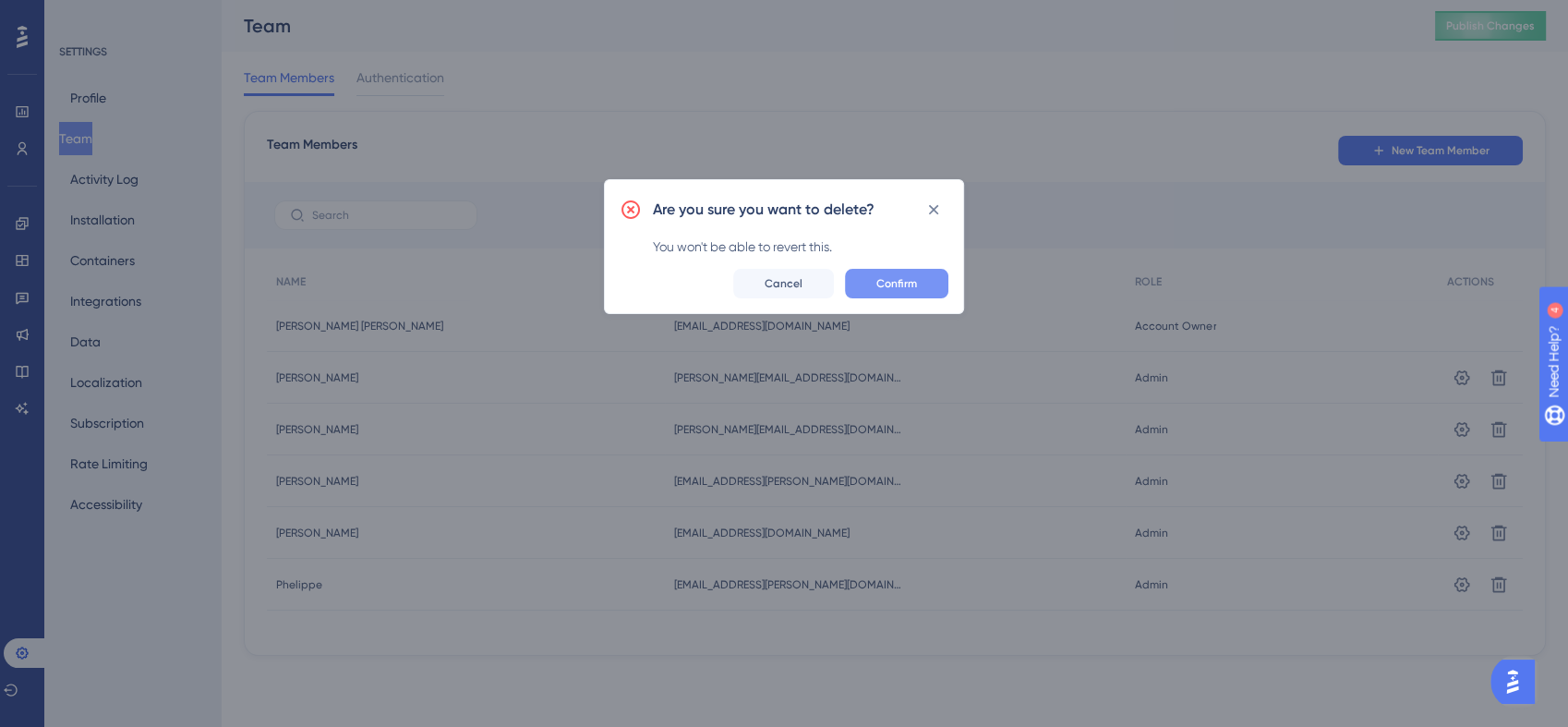
click at [903, 281] on span "Confirm" at bounding box center [897, 283] width 41 height 15
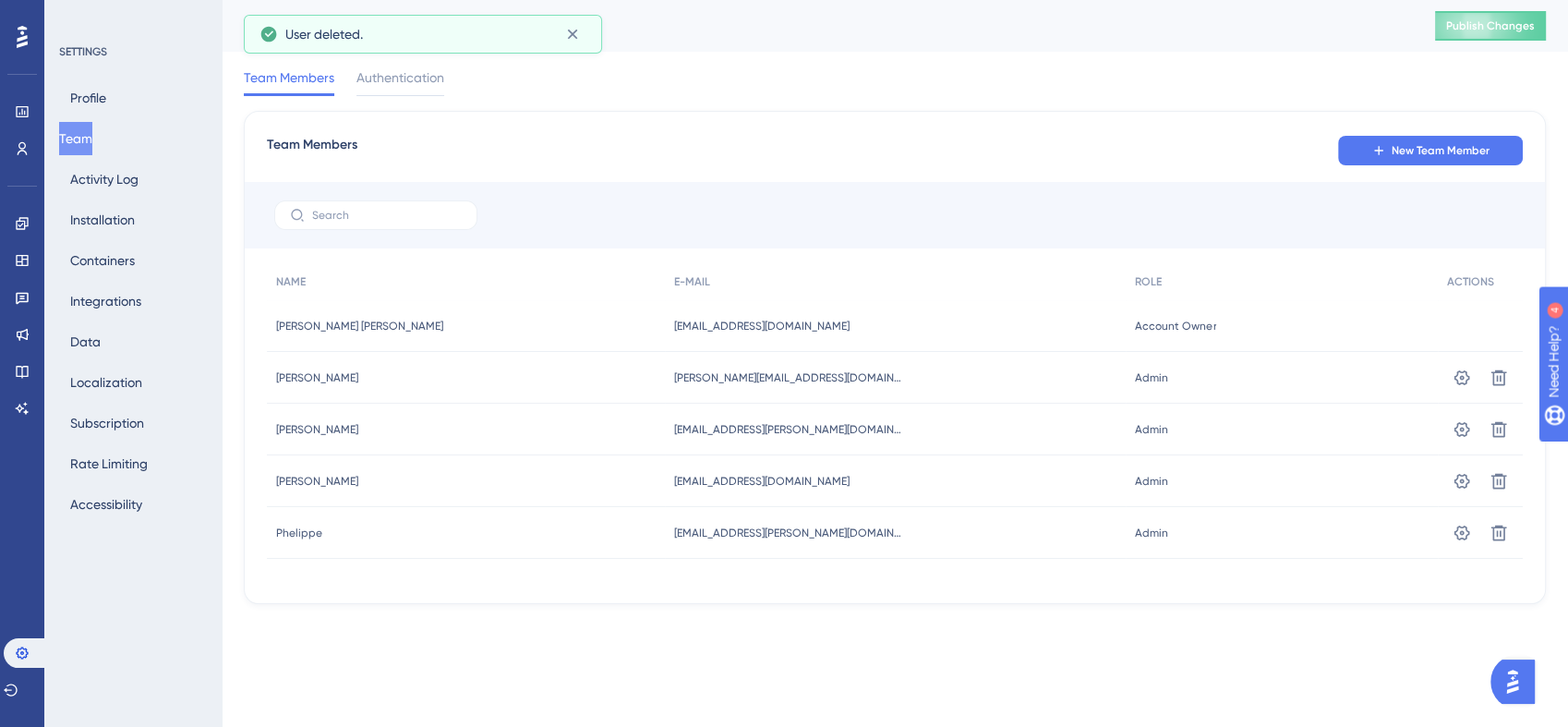
click at [1392, 156] on span "New Team Member" at bounding box center [1441, 150] width 98 height 15
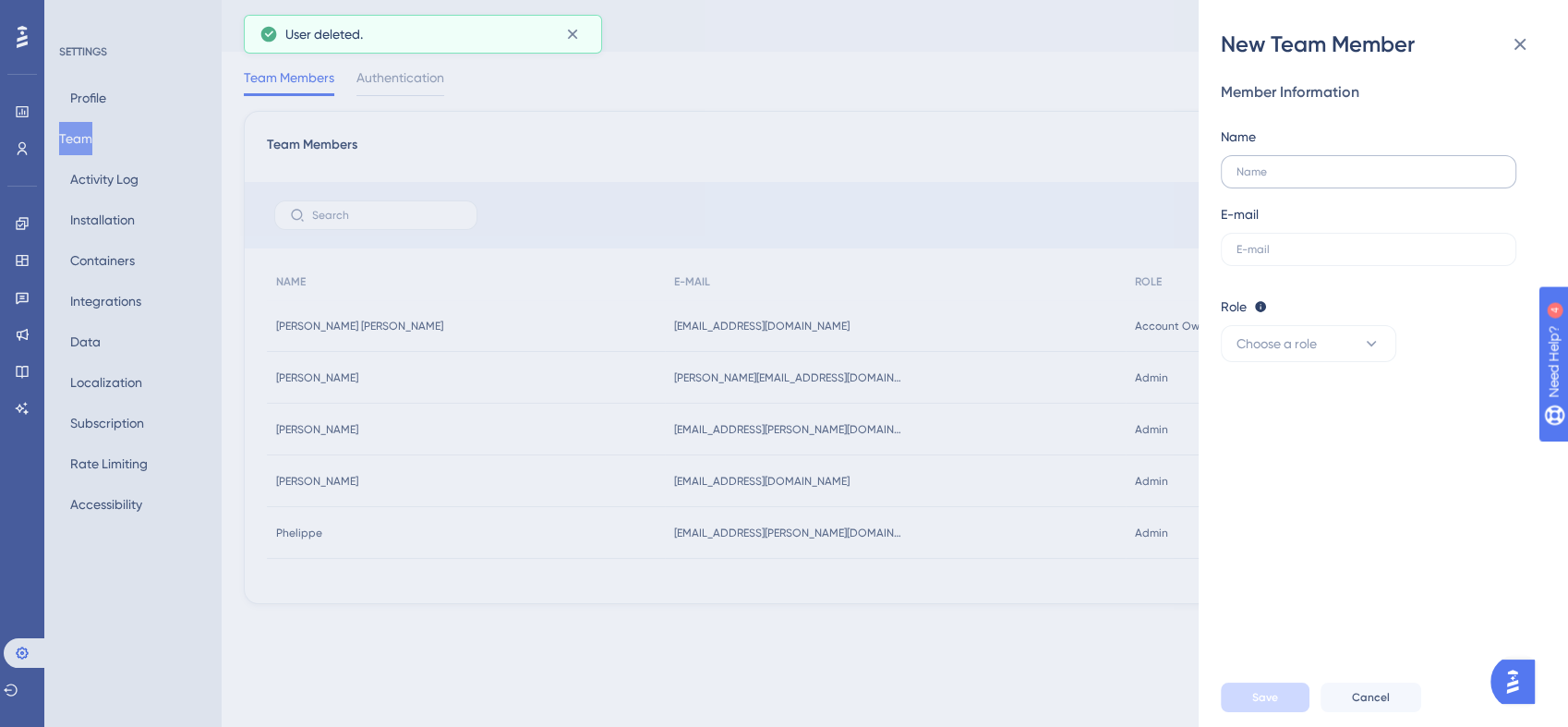
click at [1296, 187] on label at bounding box center [1368, 172] width 295 height 33
click at [1296, 178] on input "text" at bounding box center [1368, 171] width 264 height 13
click at [1373, 696] on span "Cancel" at bounding box center [1370, 697] width 38 height 15
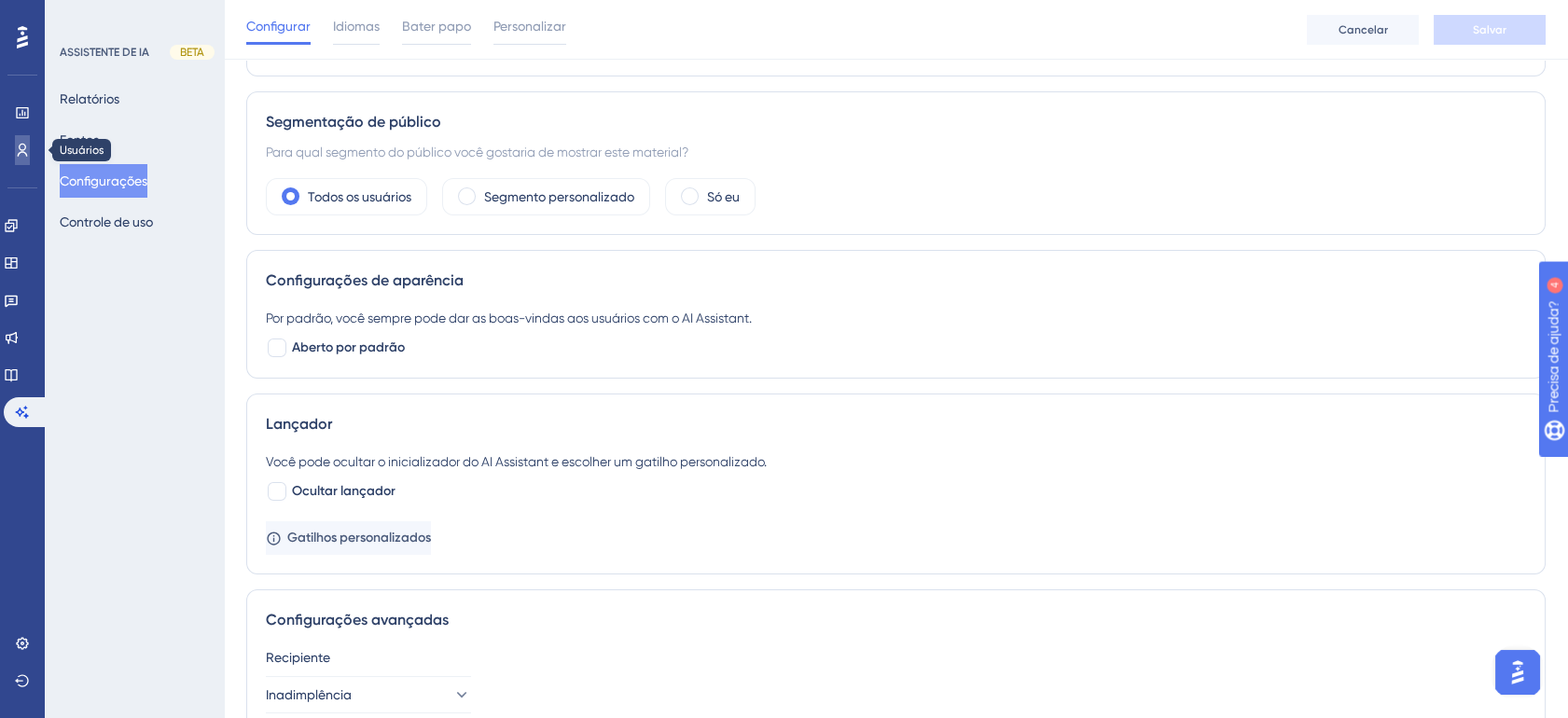
click at [19, 150] on icon at bounding box center [22, 149] width 15 height 15
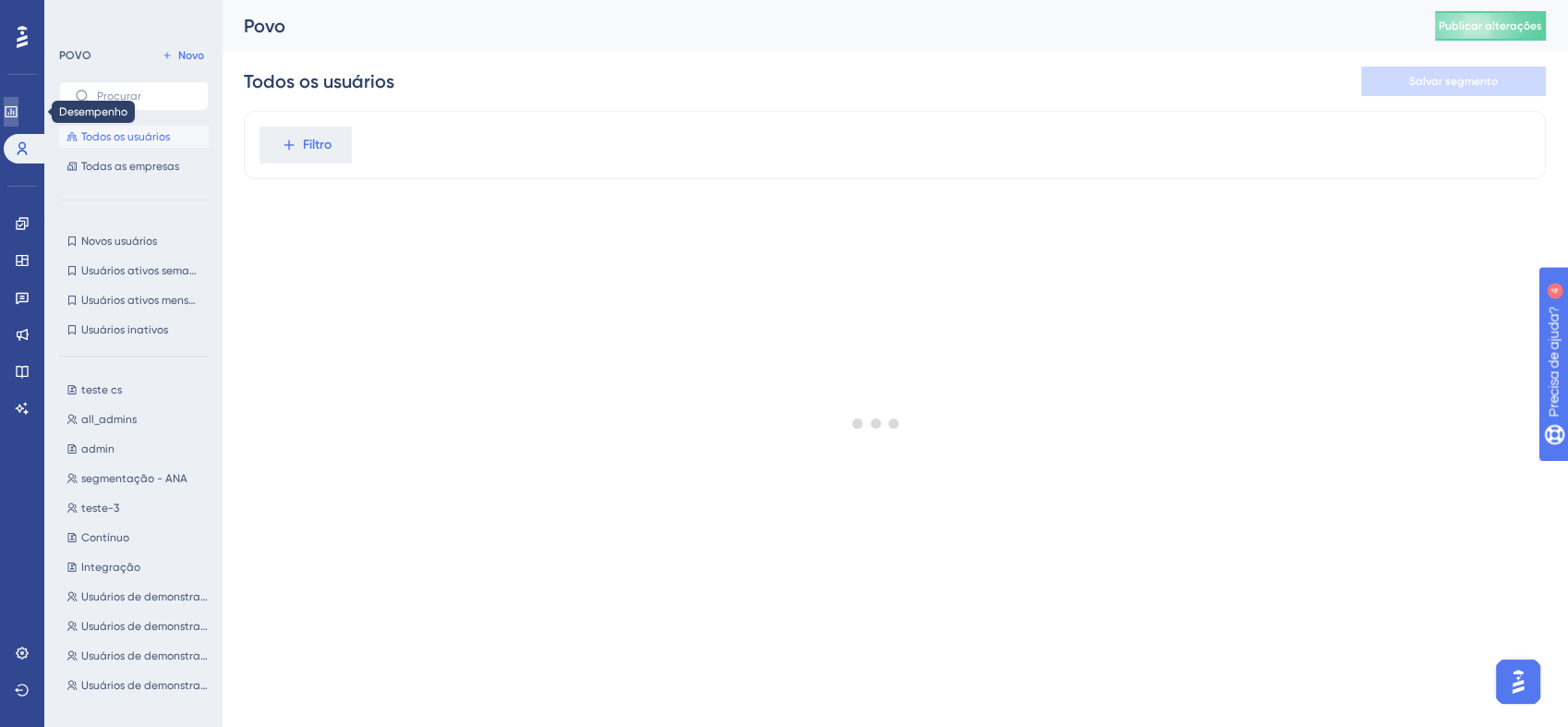
click at [0, 0] on icon at bounding box center [0, 0] width 0 height 0
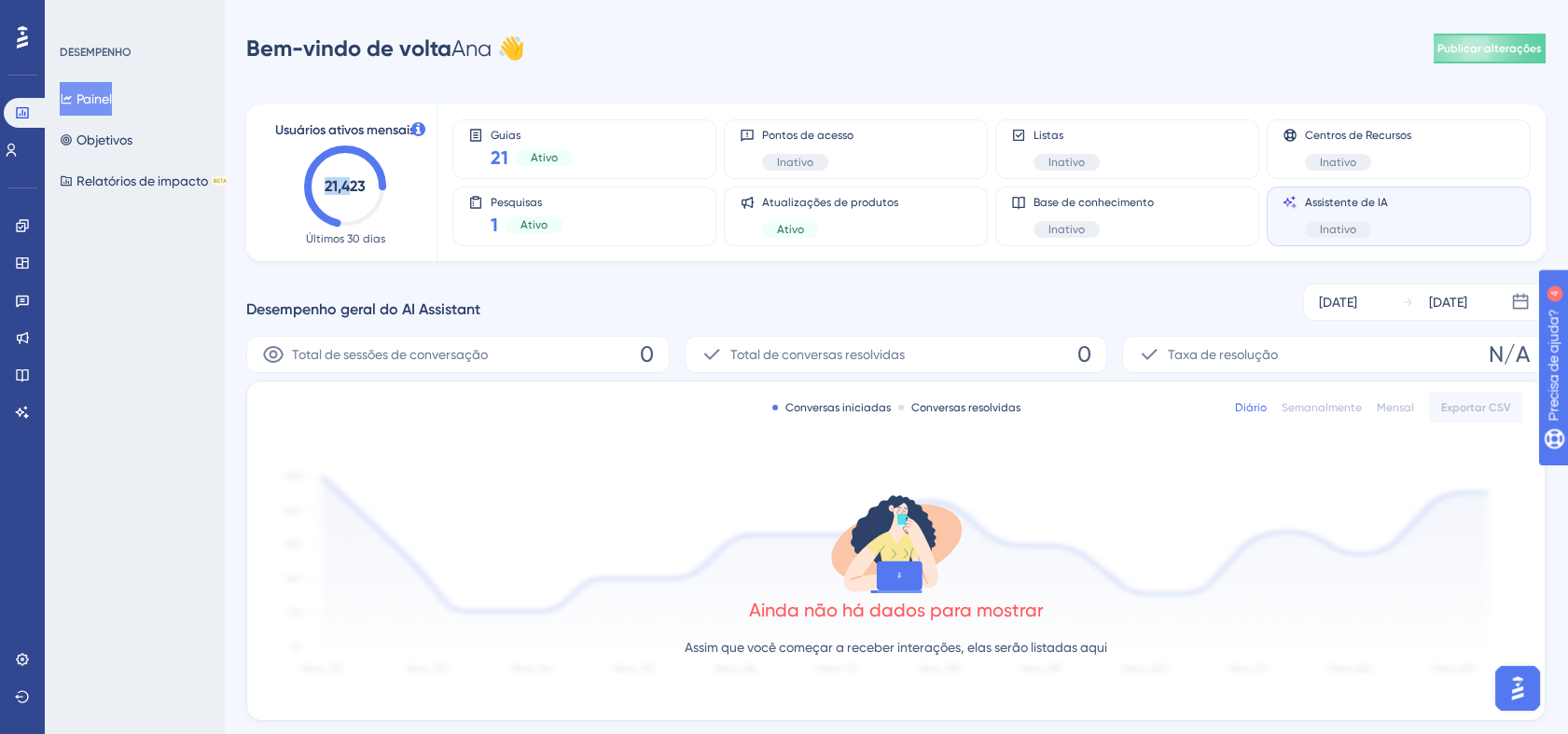
drag, startPoint x: 307, startPoint y: 186, endPoint x: 346, endPoint y: 189, distance: 39.1
click at [346, 189] on icon "21,423" at bounding box center [345, 186] width 82 height 82
